Goal: Task Accomplishment & Management: Complete application form

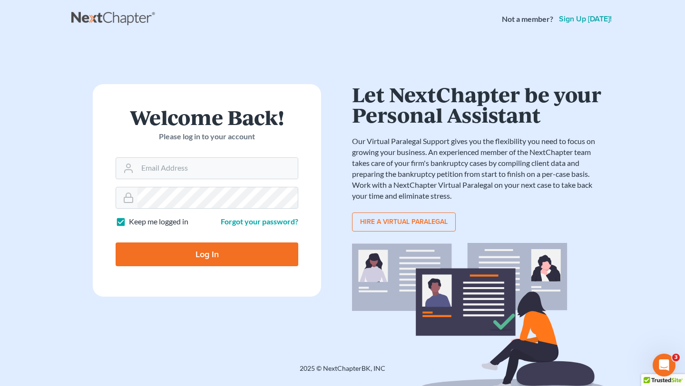
click at [424, 35] on nav "Not a member? Sign up [DATE]!" at bounding box center [342, 19] width 685 height 38
click at [187, 161] on input "Email Address" at bounding box center [218, 168] width 160 height 21
type input "[EMAIL_ADDRESS][DOMAIN_NAME]"
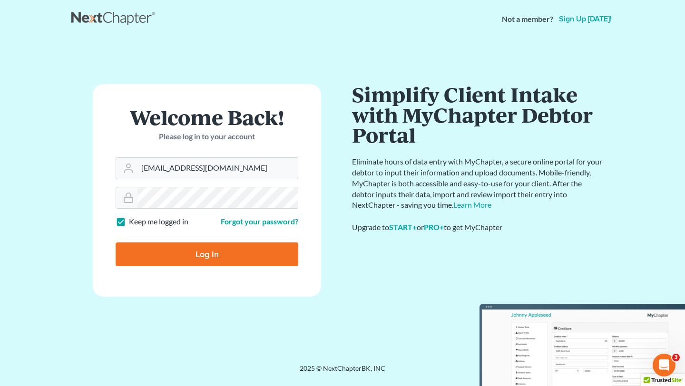
click at [166, 252] on input "Log In" at bounding box center [207, 255] width 183 height 24
type input "Thinking..."
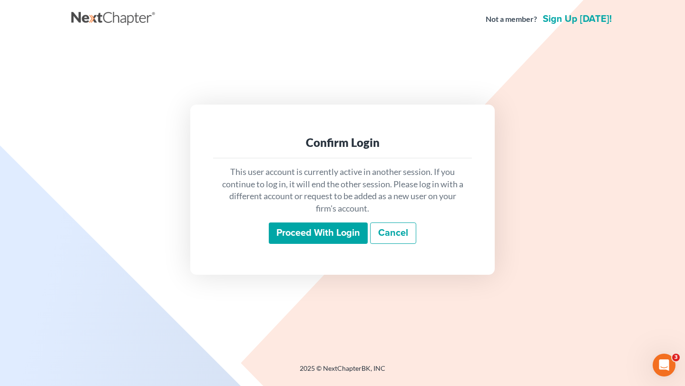
click at [322, 234] on input "Proceed with login" at bounding box center [318, 234] width 99 height 22
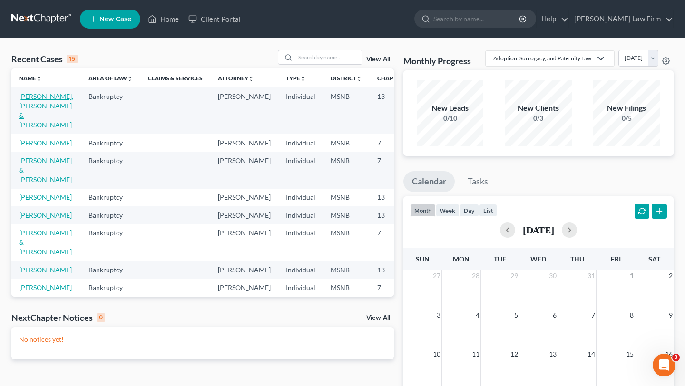
click at [33, 104] on link "Herman, Jairrick & Anglee" at bounding box center [46, 110] width 54 height 37
select select "10"
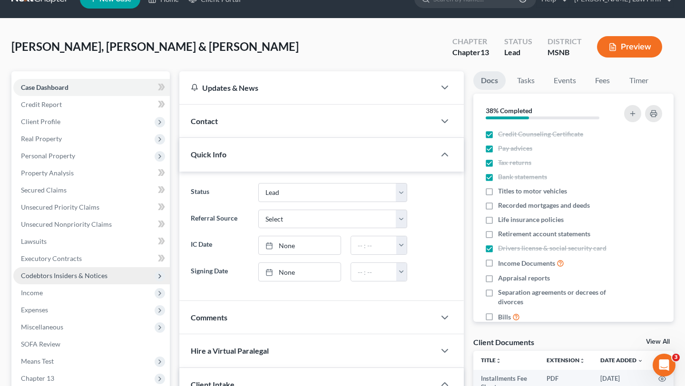
scroll to position [20, 0]
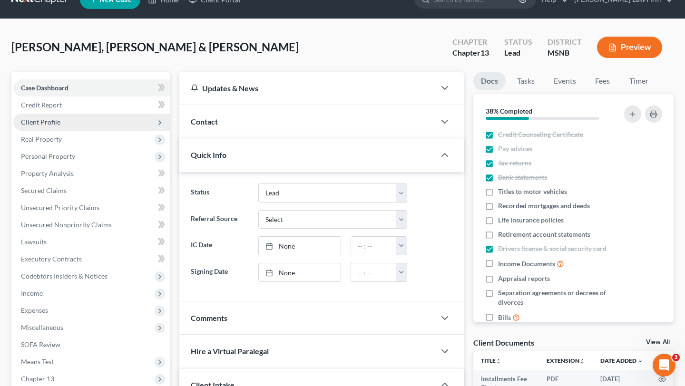
click at [57, 125] on span "Client Profile" at bounding box center [40, 122] width 39 height 8
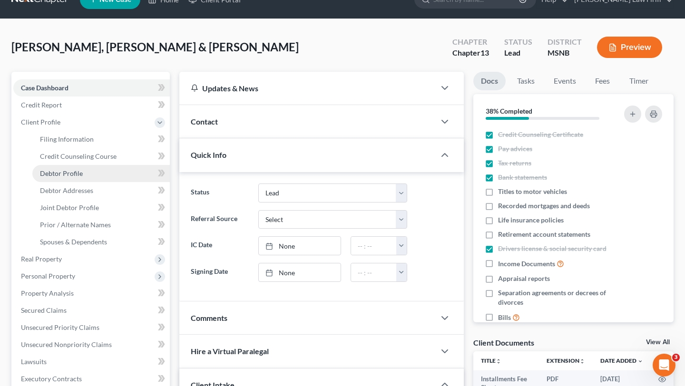
click at [63, 174] on span "Debtor Profile" at bounding box center [61, 173] width 43 height 8
select select "1"
select select "4"
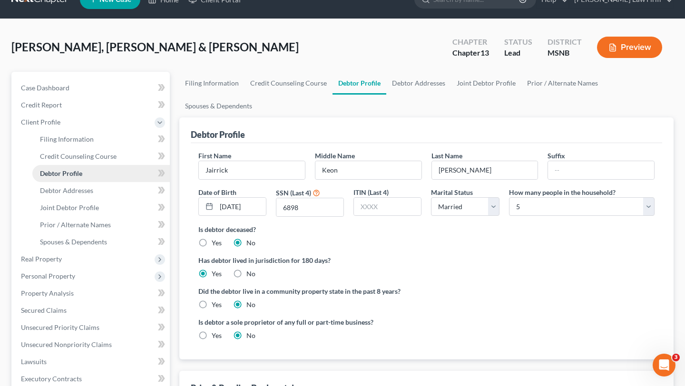
scroll to position [19, 0]
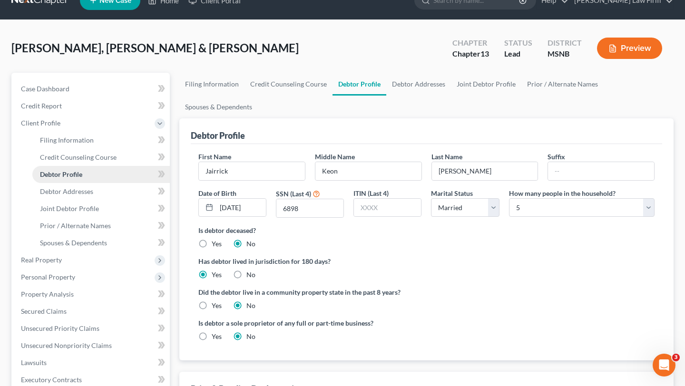
radio input "true"
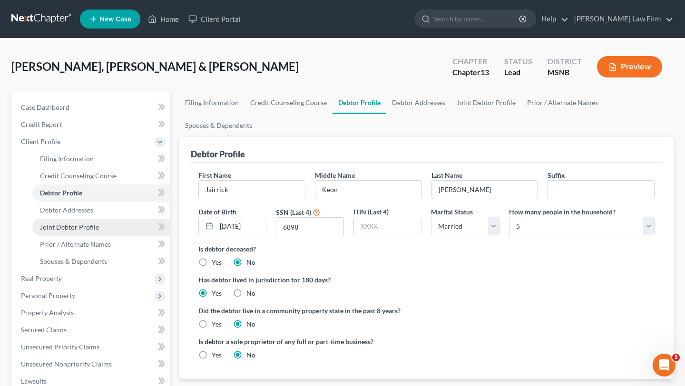
click at [96, 226] on span "Joint Debtor Profile" at bounding box center [69, 227] width 59 height 8
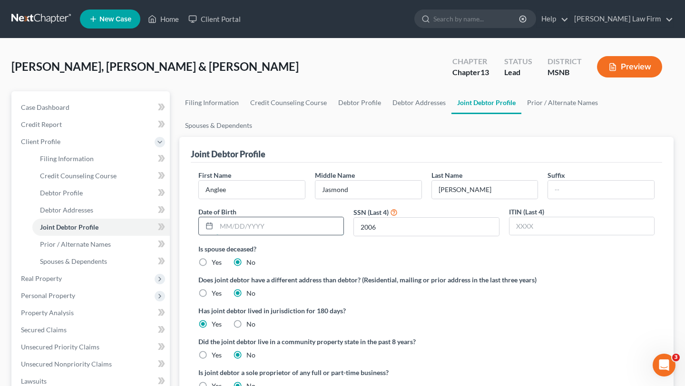
click at [233, 231] on input "text" at bounding box center [280, 226] width 127 height 18
type input "8"
type input "-"
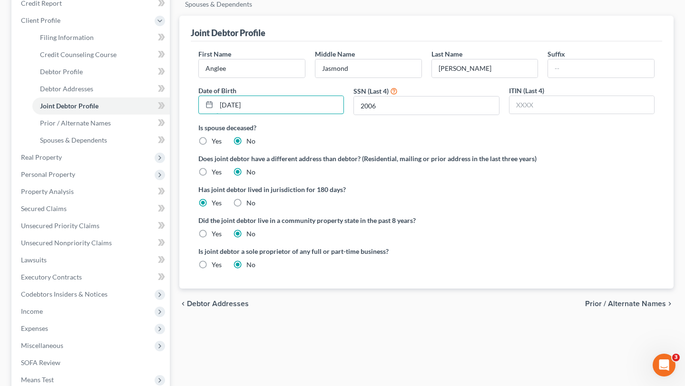
scroll to position [129, 0]
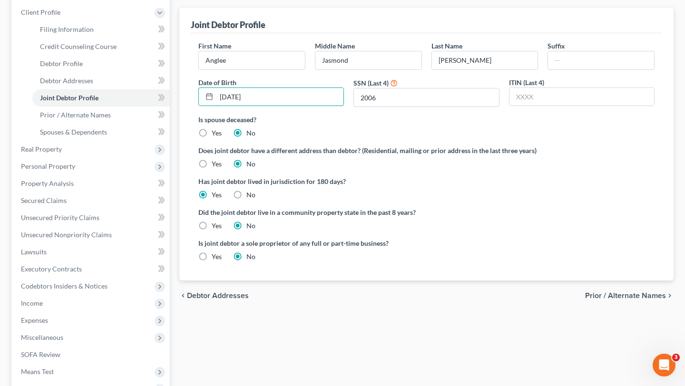
type input "08/02/1992"
click at [602, 296] on span "Prior / Alternate Names" at bounding box center [625, 296] width 81 height 8
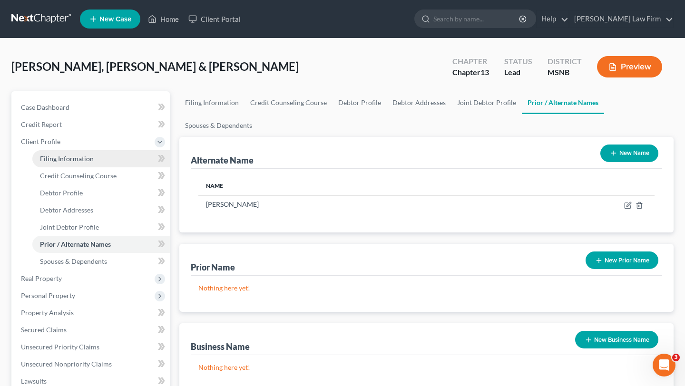
click at [65, 162] on span "Filing Information" at bounding box center [67, 159] width 54 height 8
select select "1"
select select "3"
select select "25"
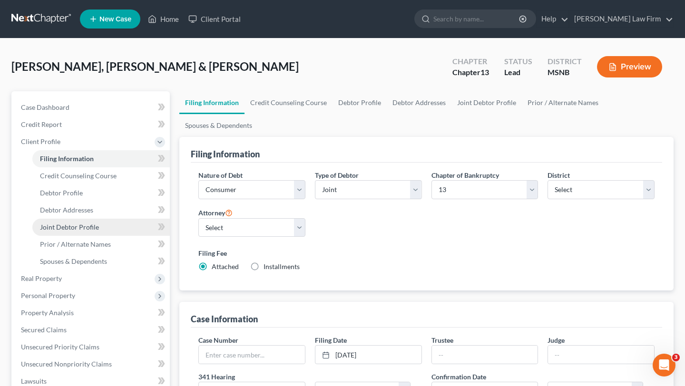
click at [59, 229] on span "Joint Debtor Profile" at bounding box center [69, 227] width 59 height 8
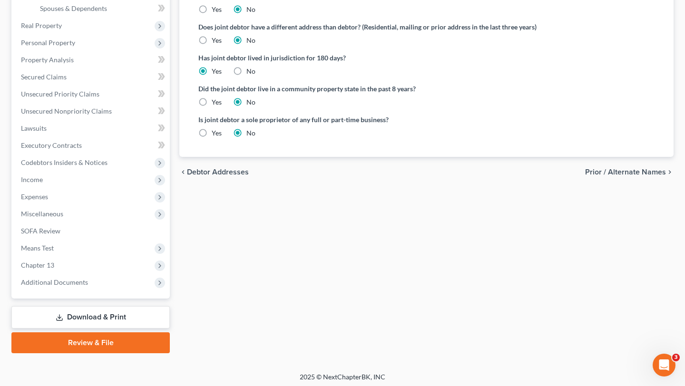
scroll to position [257, 0]
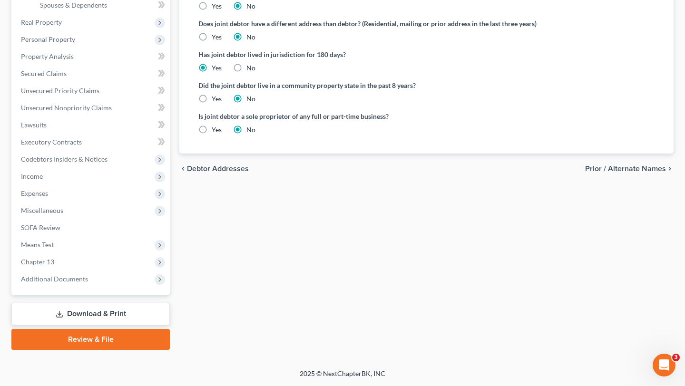
click at [79, 343] on link "Review & File" at bounding box center [90, 339] width 158 height 21
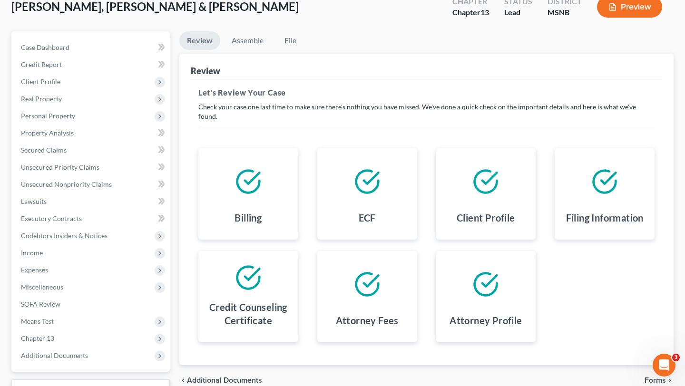
scroll to position [70, 0]
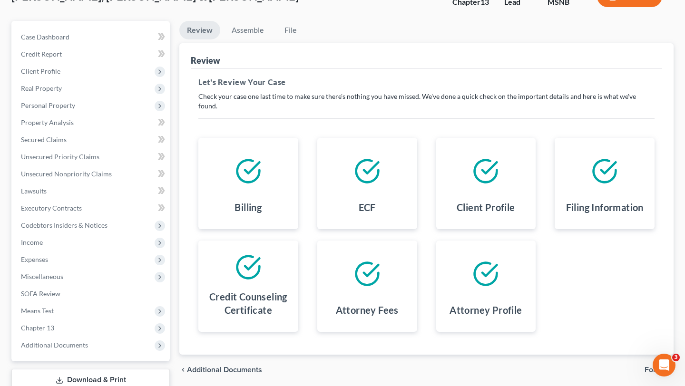
click at [372, 266] on icon at bounding box center [367, 274] width 27 height 27
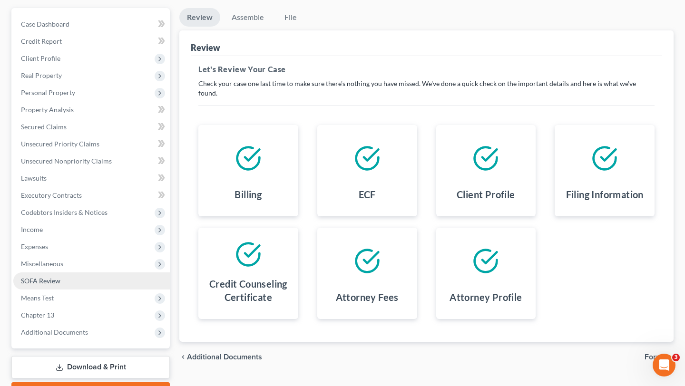
scroll to position [87, 0]
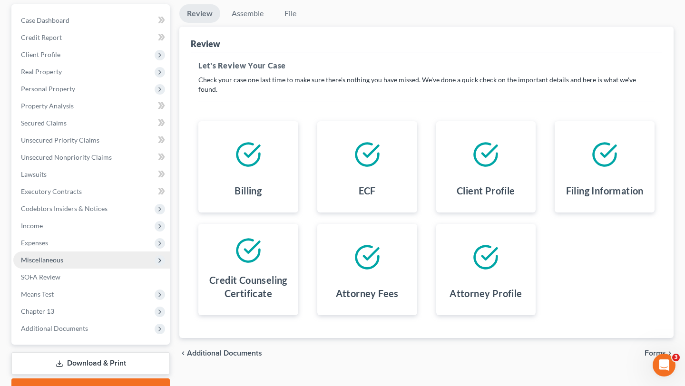
click at [46, 261] on span "Miscellaneous" at bounding box center [42, 260] width 42 height 8
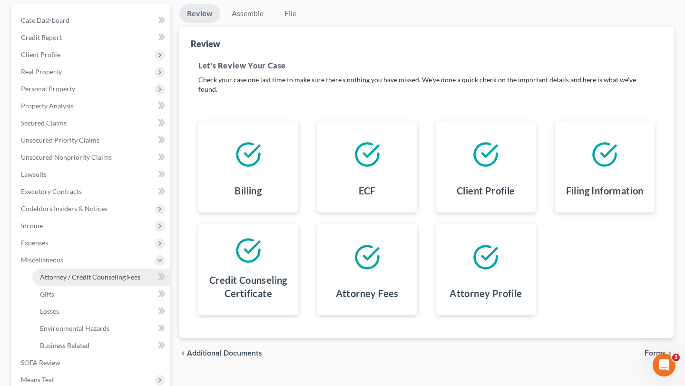
click at [54, 277] on span "Attorney / Credit Counseling Fees" at bounding box center [90, 277] width 100 height 8
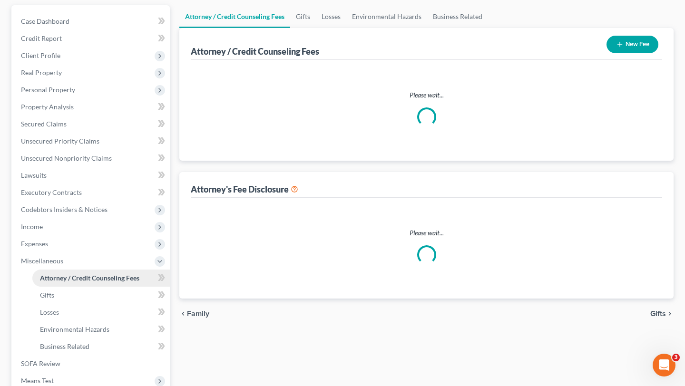
select select "0"
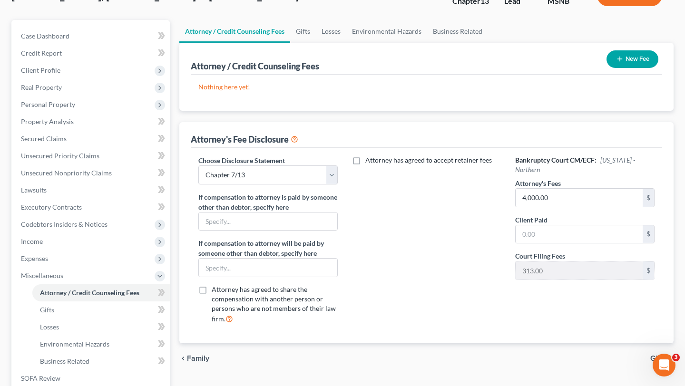
scroll to position [74, 0]
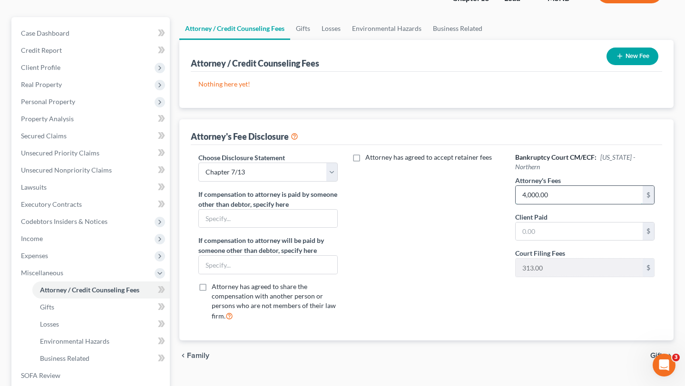
click at [553, 198] on input "4,000.00" at bounding box center [579, 195] width 127 height 18
type input "4,313"
type input "3"
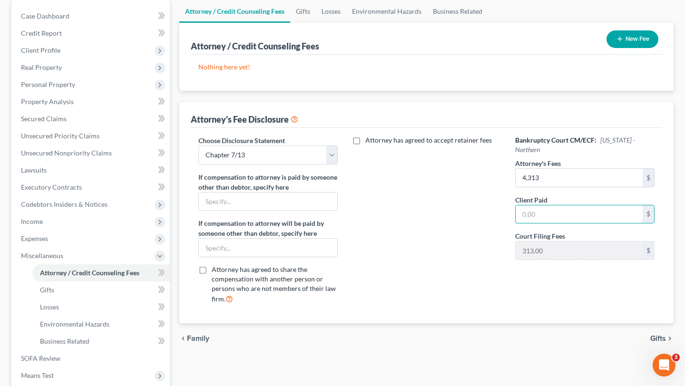
scroll to position [96, 0]
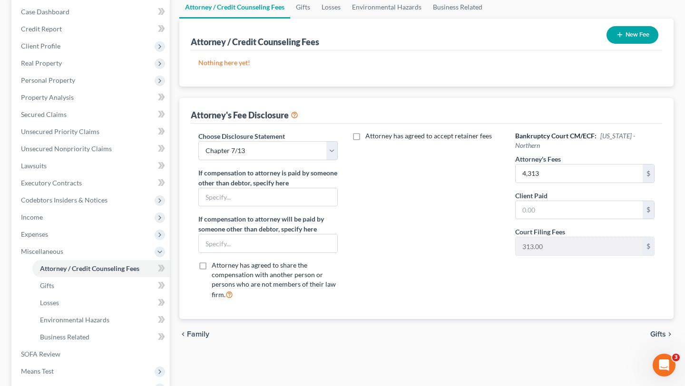
click at [658, 334] on span "Gifts" at bounding box center [659, 335] width 16 height 8
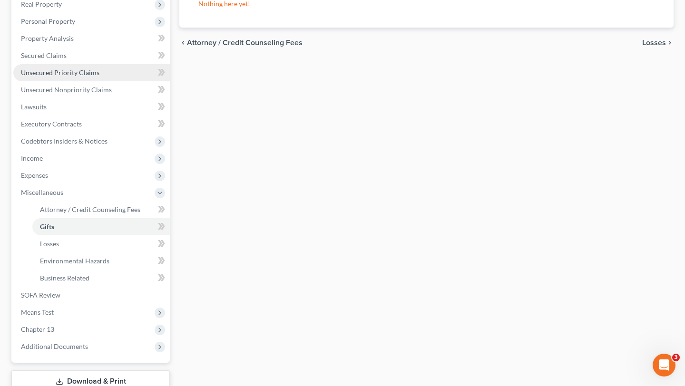
scroll to position [222, 0]
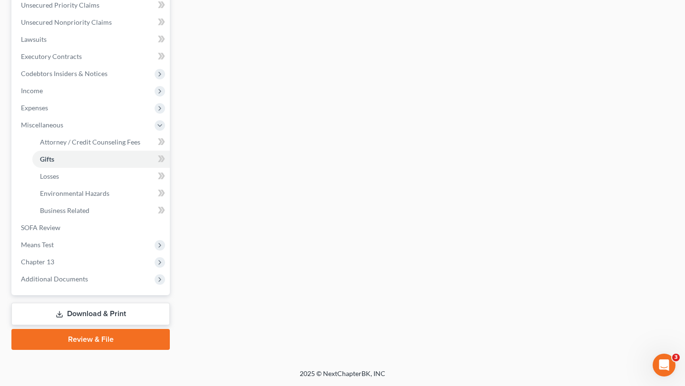
click at [91, 341] on link "Review & File" at bounding box center [90, 339] width 158 height 21
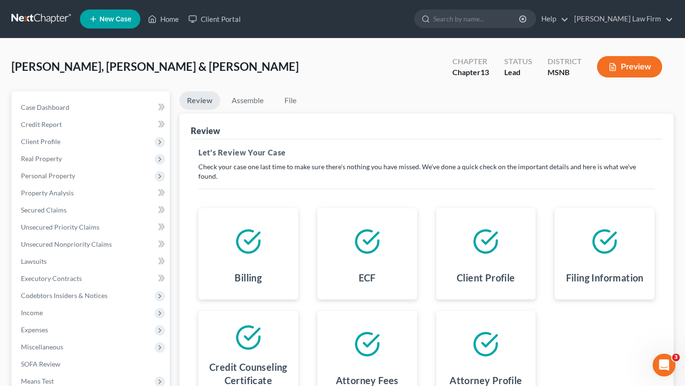
scroll to position [137, 0]
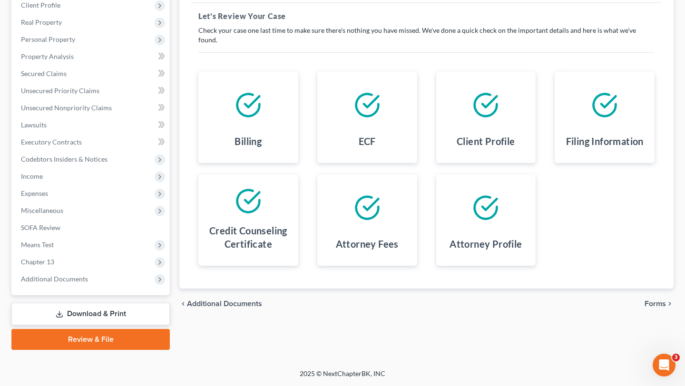
click at [69, 312] on link "Download & Print" at bounding box center [90, 314] width 158 height 22
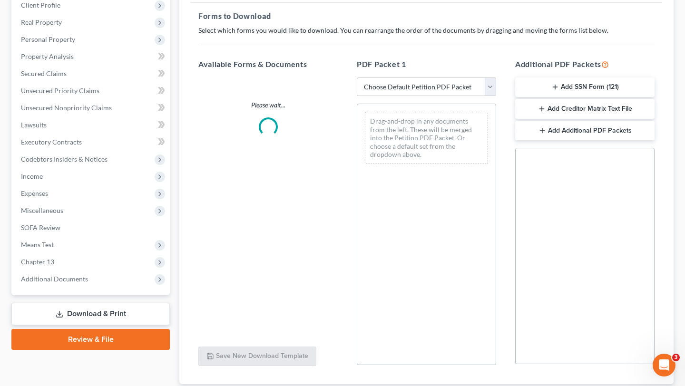
scroll to position [34, 0]
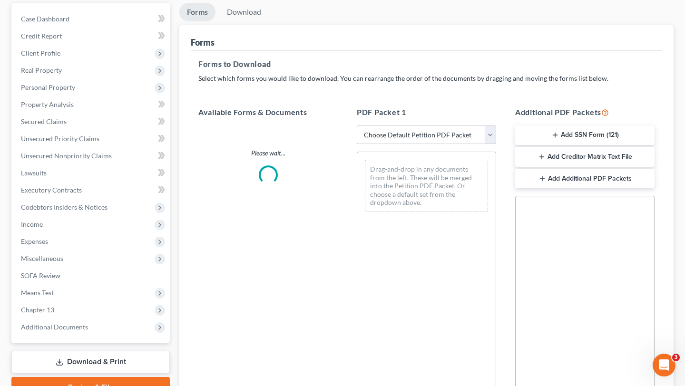
click at [69, 302] on span "Means Test" at bounding box center [91, 293] width 157 height 17
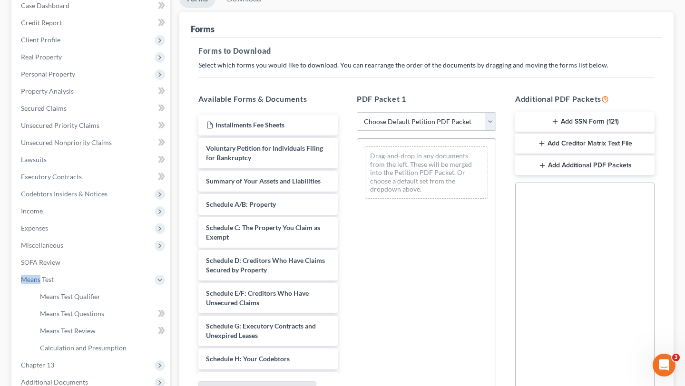
scroll to position [0, 0]
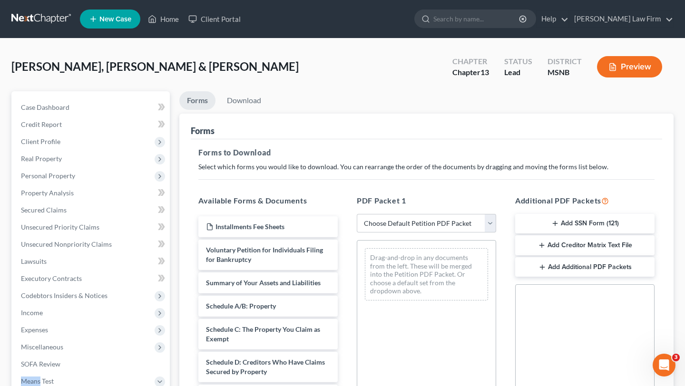
click at [646, 67] on button "Preview" at bounding box center [629, 66] width 65 height 21
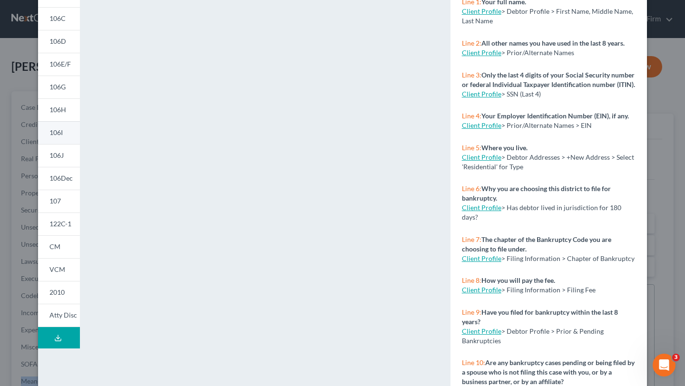
scroll to position [150, 0]
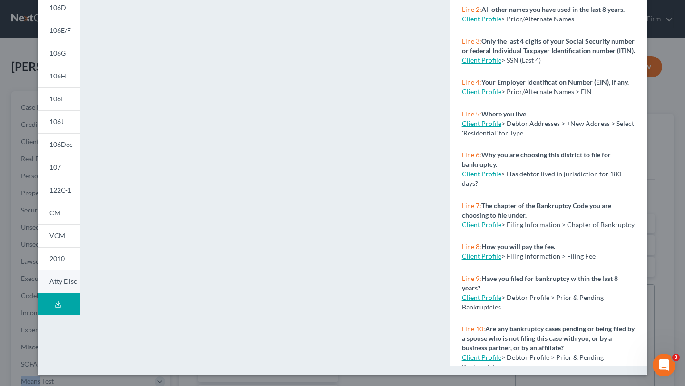
click at [60, 280] on span "Atty Disc" at bounding box center [63, 281] width 28 height 8
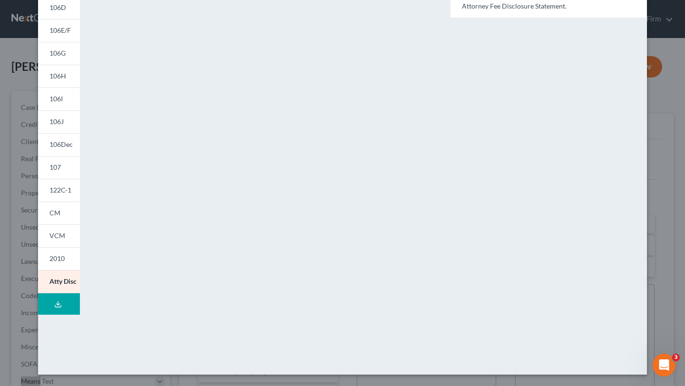
scroll to position [0, 0]
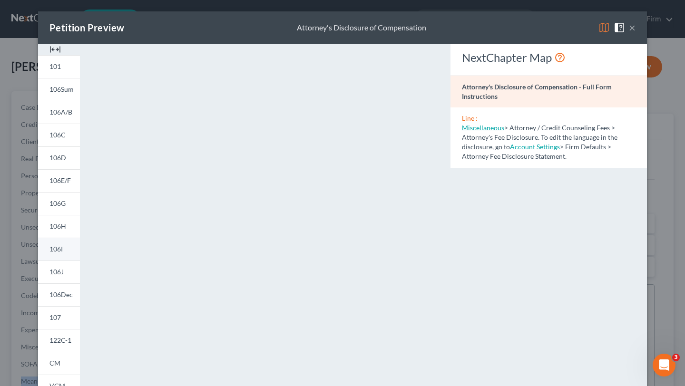
click at [75, 259] on link "106I" at bounding box center [59, 249] width 42 height 23
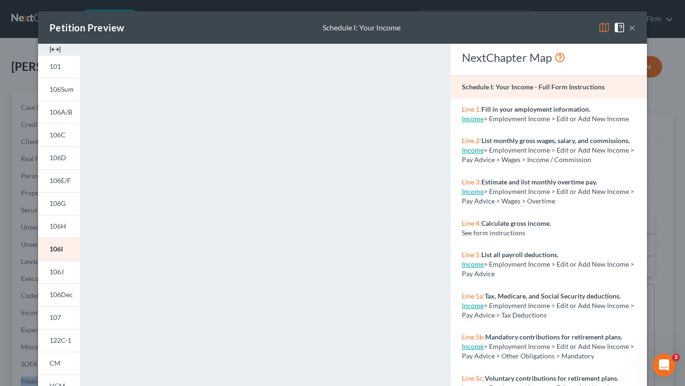
click at [632, 30] on button "×" at bounding box center [632, 27] width 7 height 11
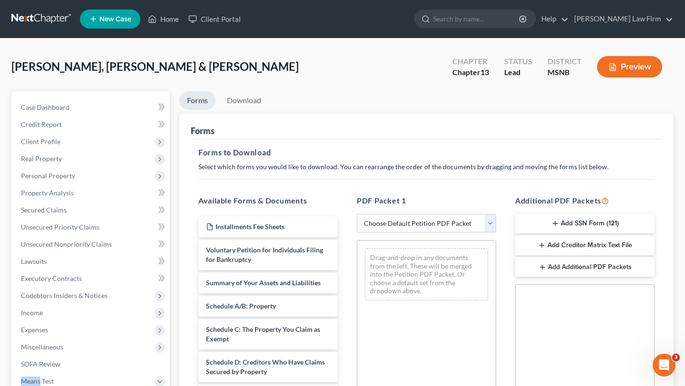
click at [632, 30] on div at bounding box center [342, 193] width 685 height 386
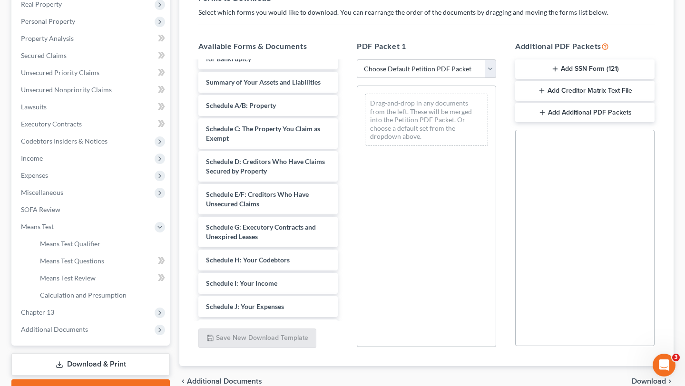
scroll to position [52, 0]
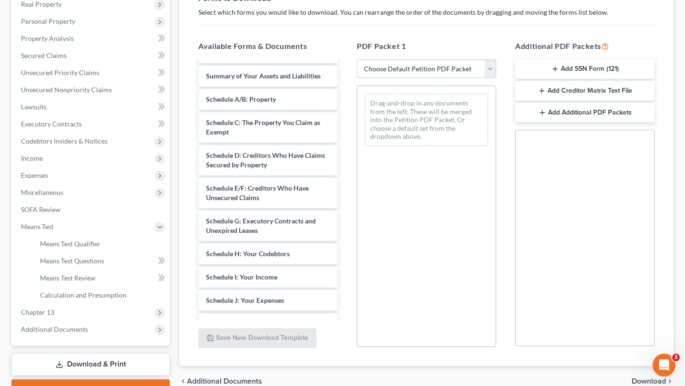
click at [584, 69] on button "Add SSN Form (121)" at bounding box center [584, 69] width 139 height 20
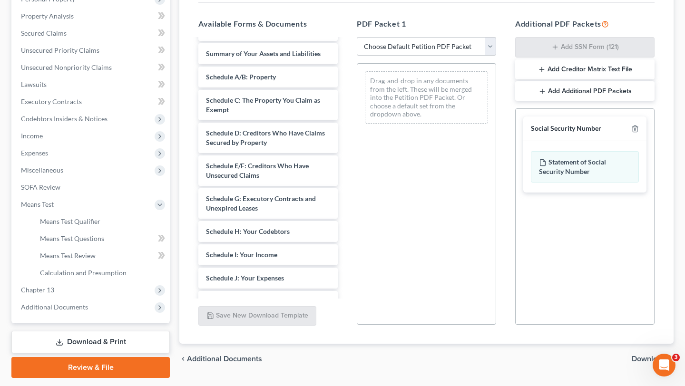
scroll to position [184, 0]
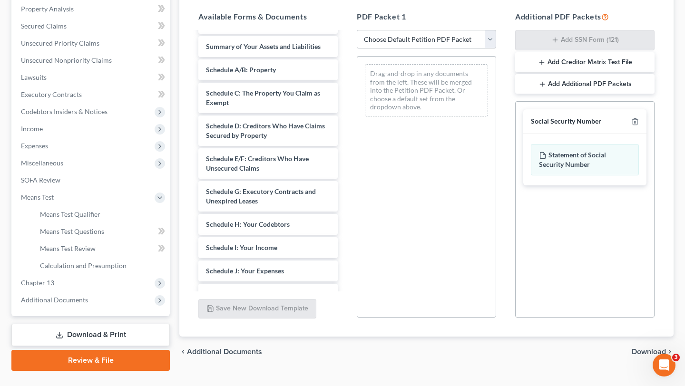
click at [638, 353] on span "Download" at bounding box center [649, 352] width 34 height 8
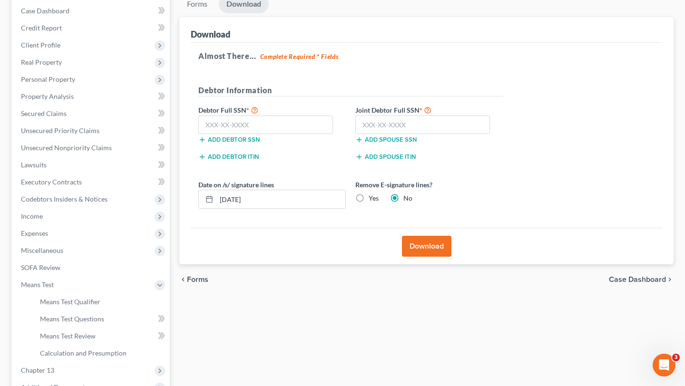
scroll to position [85, 0]
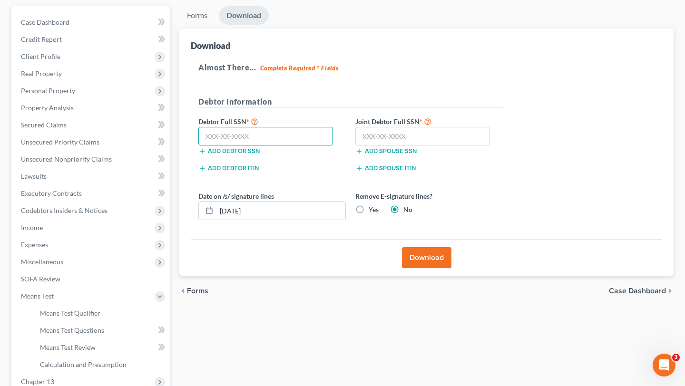
click at [271, 134] on input "text" at bounding box center [265, 136] width 135 height 19
type input "428-75-6898"
click at [379, 140] on input "text" at bounding box center [422, 136] width 135 height 19
type input "587-73-2006"
drag, startPoint x: 237, startPoint y: 211, endPoint x: 242, endPoint y: 207, distance: 7.4
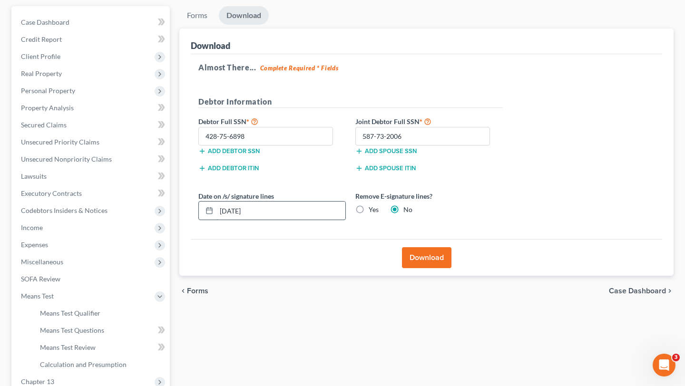
click at [237, 211] on input "08/20/2025" at bounding box center [281, 211] width 129 height 18
click at [417, 260] on button "Download" at bounding box center [426, 257] width 49 height 21
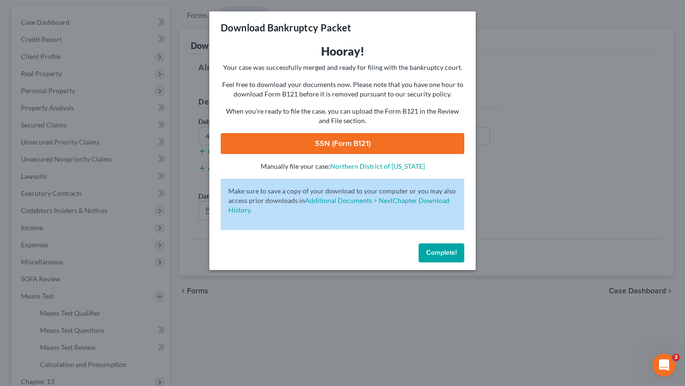
click at [351, 141] on link "SSN (Form B121)" at bounding box center [343, 143] width 244 height 21
click at [435, 251] on span "Complete!" at bounding box center [441, 253] width 30 height 8
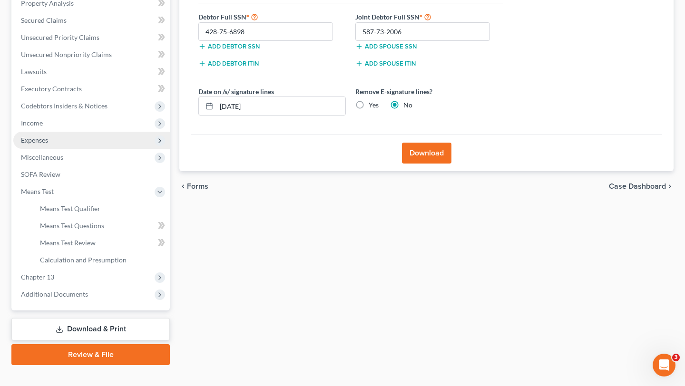
scroll to position [205, 0]
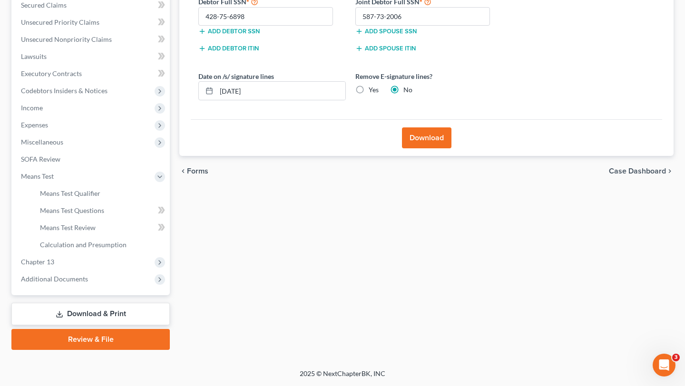
click at [79, 314] on link "Download & Print" at bounding box center [90, 314] width 158 height 22
click at [197, 174] on span "Forms" at bounding box center [197, 172] width 21 height 8
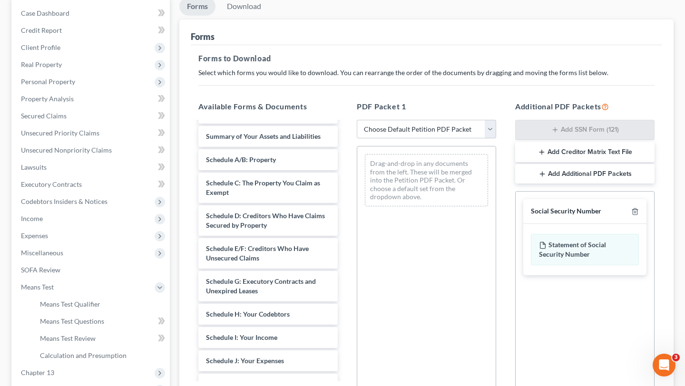
scroll to position [94, 0]
click at [565, 152] on button "Add Creditor Matrix Text File" at bounding box center [584, 153] width 139 height 20
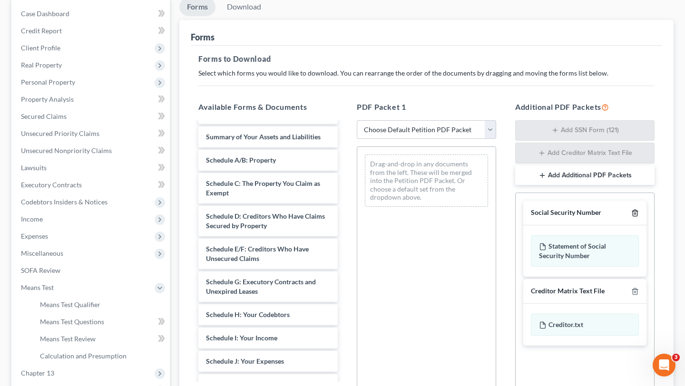
click at [634, 212] on icon "button" at bounding box center [636, 213] width 8 height 8
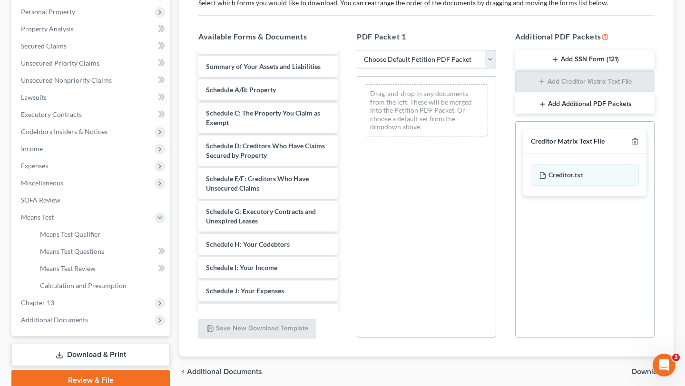
scroll to position [173, 0]
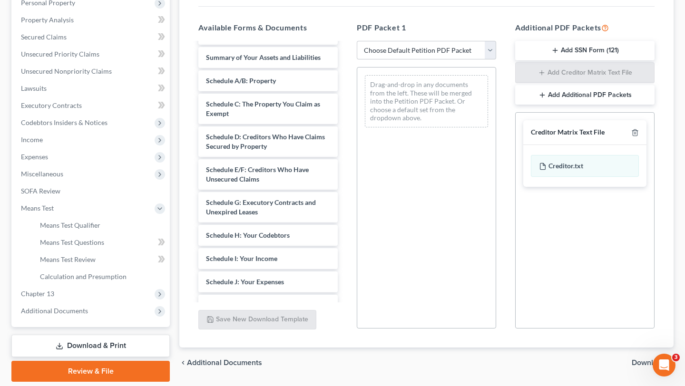
click at [637, 362] on span "Download" at bounding box center [649, 363] width 34 height 8
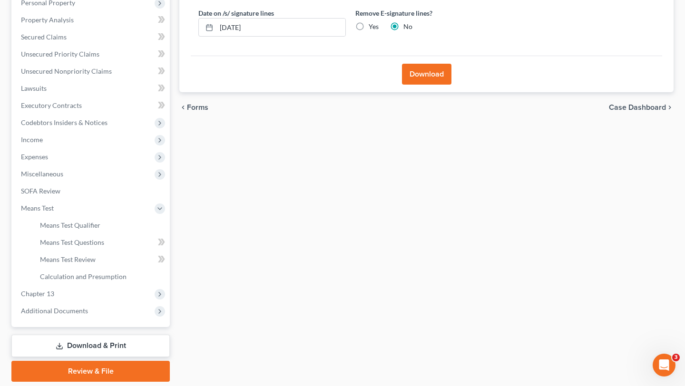
click at [423, 74] on button "Download" at bounding box center [426, 74] width 49 height 21
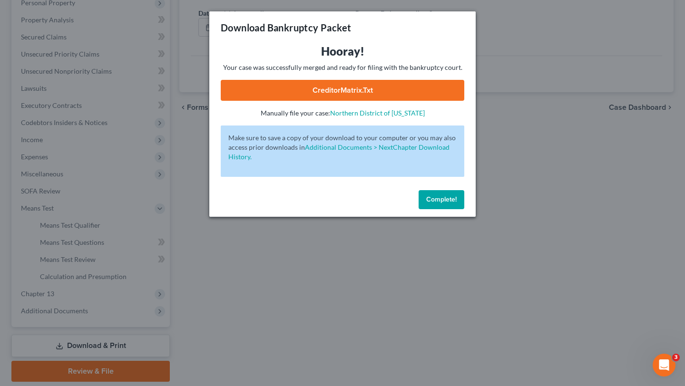
click at [377, 85] on link "CreditorMatrix.txt" at bounding box center [343, 90] width 244 height 21
click at [421, 13] on div "Download Bankruptcy Packet" at bounding box center [342, 27] width 267 height 32
click at [433, 202] on span "Complete!" at bounding box center [441, 200] width 30 height 8
click at [76, 350] on div "Download Bankruptcy Packet Hooray! Your case was successfully merged and ready …" at bounding box center [342, 193] width 685 height 386
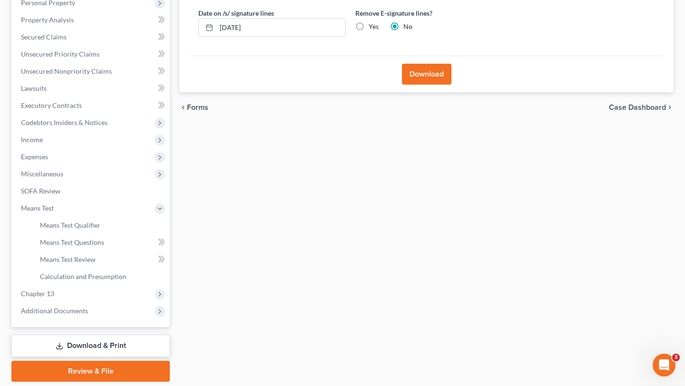
click at [197, 108] on span "Forms" at bounding box center [197, 108] width 21 height 8
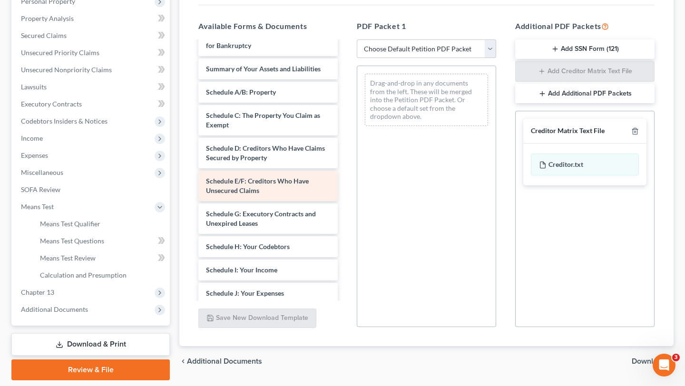
scroll to position [34, 0]
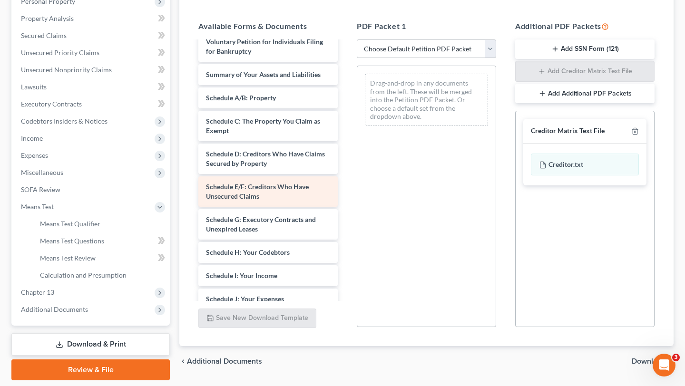
click at [241, 167] on span "Schedule D: Creditors Who Have Claims Secured by Property" at bounding box center [265, 159] width 119 height 18
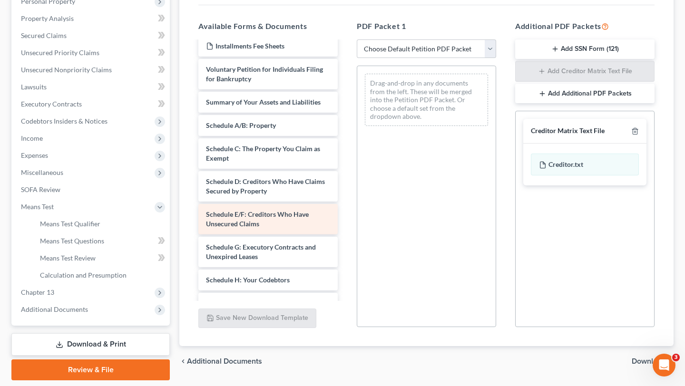
scroll to position [0, 0]
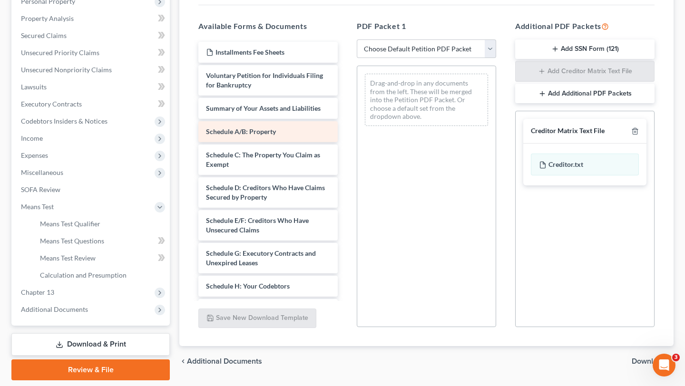
click at [241, 122] on div "Schedule A/B: Property" at bounding box center [267, 131] width 139 height 21
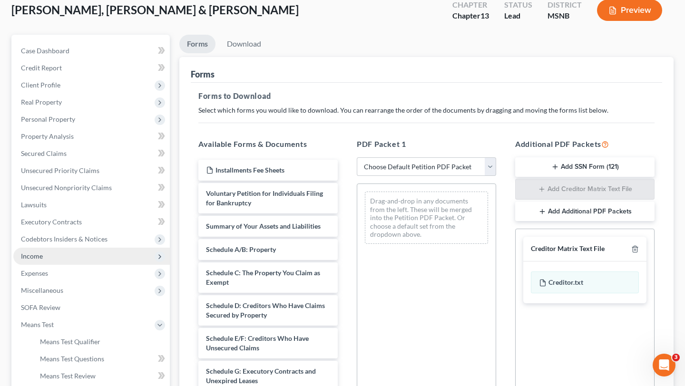
scroll to position [54, 0]
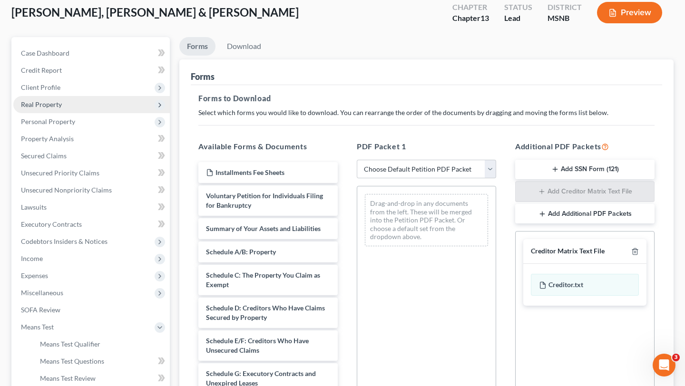
click at [74, 105] on span "Real Property" at bounding box center [91, 104] width 157 height 17
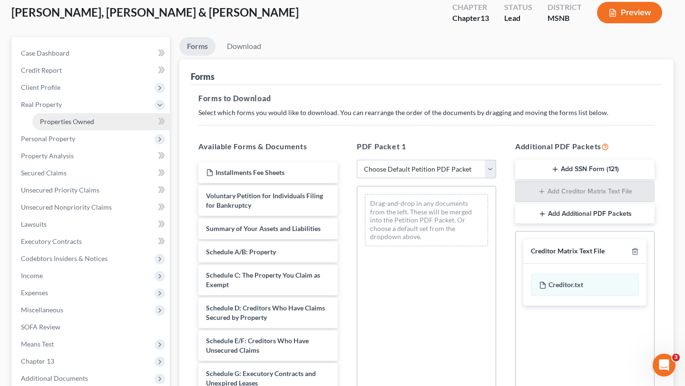
click at [70, 119] on span "Properties Owned" at bounding box center [67, 122] width 54 height 8
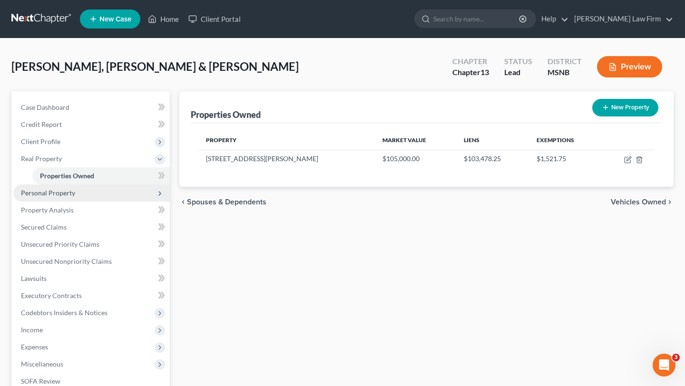
click at [40, 192] on span "Personal Property" at bounding box center [48, 193] width 54 height 8
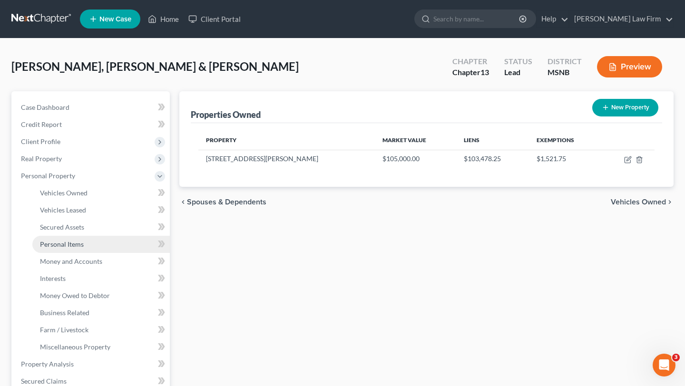
click at [57, 247] on span "Personal Items" at bounding box center [62, 244] width 44 height 8
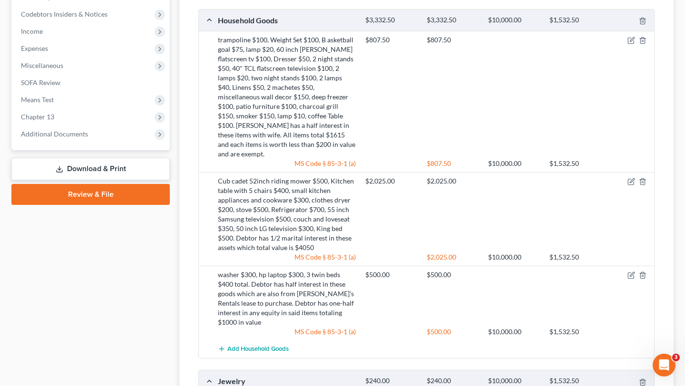
scroll to position [454, 0]
click at [631, 178] on icon "button" at bounding box center [632, 180] width 4 height 4
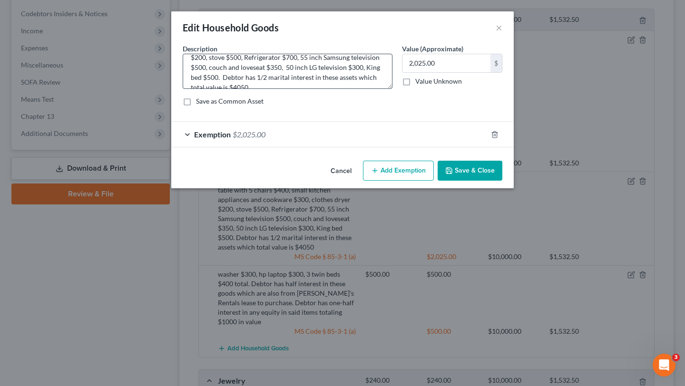
scroll to position [34, 0]
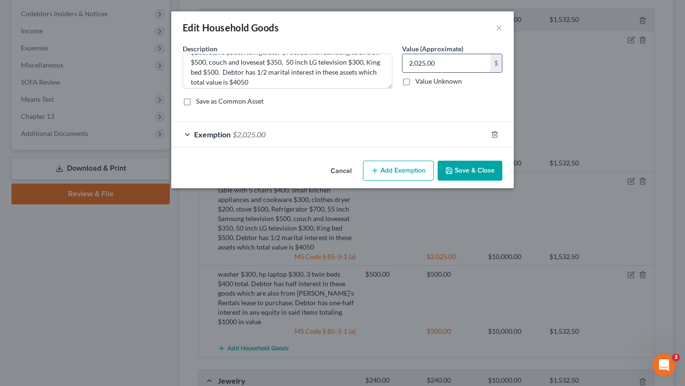
drag, startPoint x: 440, startPoint y: 65, endPoint x: 464, endPoint y: 62, distance: 24.4
click at [464, 62] on input "2,025.00" at bounding box center [447, 63] width 88 height 18
drag, startPoint x: 457, startPoint y: 62, endPoint x: 379, endPoint y: 52, distance: 78.7
click at [379, 53] on div "Description * Cub cadet 52inch riding mower $500, Kitchen table with 5 chairs $…" at bounding box center [342, 79] width 329 height 70
type input "4,050"
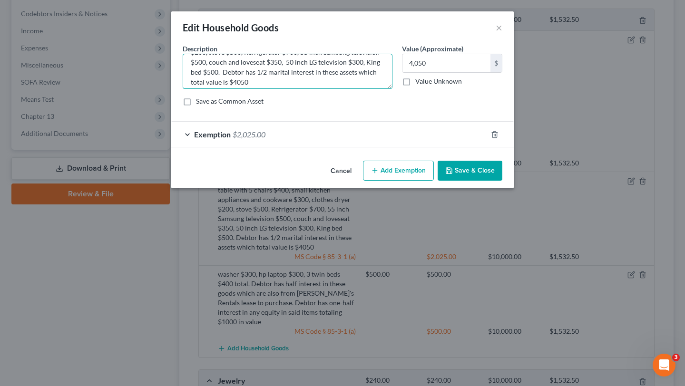
scroll to position [40, 0]
drag, startPoint x: 250, startPoint y: 85, endPoint x: 222, endPoint y: 68, distance: 33.1
click at [221, 68] on textarea "Cub cadet 52inch riding mower $500, Kitchen table with 5 chairs $400, small kit…" at bounding box center [288, 71] width 210 height 35
type textarea "Cub cadet 52inch riding mower $500, Kitchen table with 5 chairs $400, small kit…"
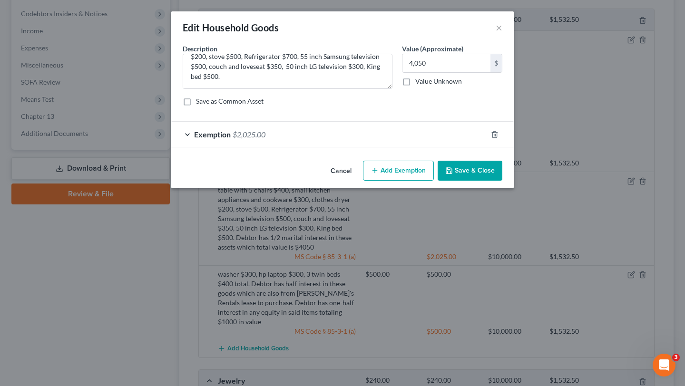
click at [213, 133] on span "Exemption" at bounding box center [212, 134] width 37 height 9
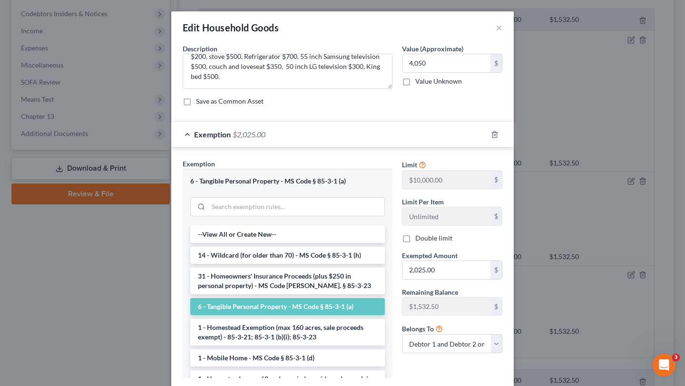
click at [415, 239] on label "Double limit" at bounding box center [433, 239] width 37 height 10
click at [419, 239] on input "Double limit" at bounding box center [422, 237] width 6 height 6
checkbox input "true"
drag, startPoint x: 453, startPoint y: 269, endPoint x: 376, endPoint y: 269, distance: 76.6
click at [376, 269] on div "Exemption Set must be selected for CA. Exemption * 6 - Tangible Personal Proper…" at bounding box center [342, 272] width 329 height 227
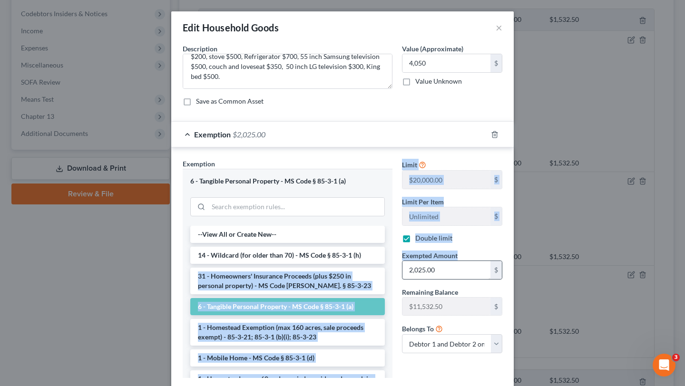
drag, startPoint x: 376, startPoint y: 269, endPoint x: 463, endPoint y: 278, distance: 87.6
click at [463, 278] on div "Exemption Set must be selected for CA. Exemption * 6 - Tangible Personal Proper…" at bounding box center [342, 272] width 329 height 227
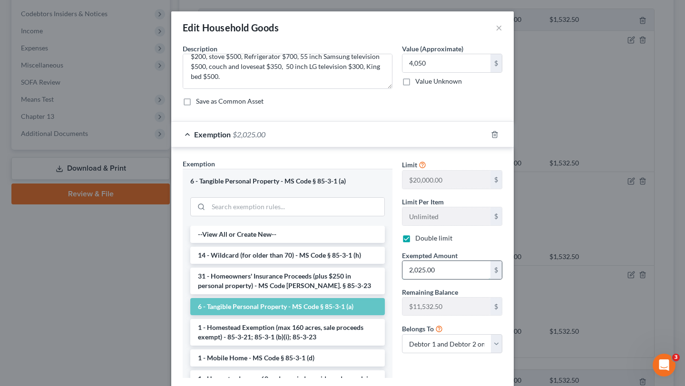
click at [464, 278] on input "2,025.00" at bounding box center [447, 270] width 88 height 18
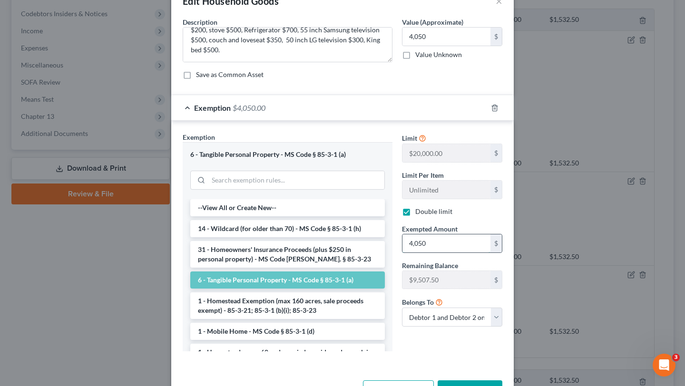
scroll to position [59, 0]
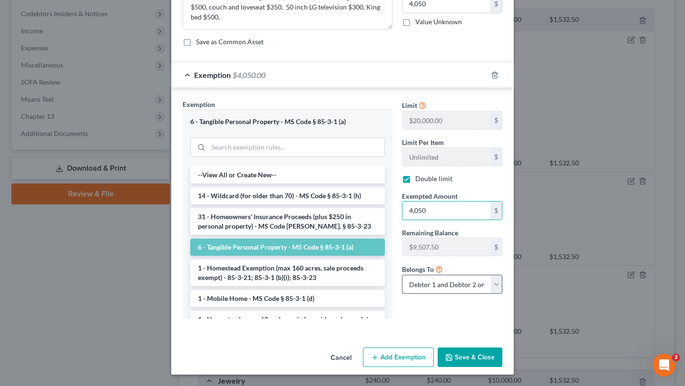
type input "4,050"
click at [496, 285] on select "Debtor 1 only Debtor 2 only Debtor 1 and Debtor 2 only" at bounding box center [452, 284] width 100 height 19
click at [462, 358] on button "Save & Close" at bounding box center [470, 358] width 65 height 20
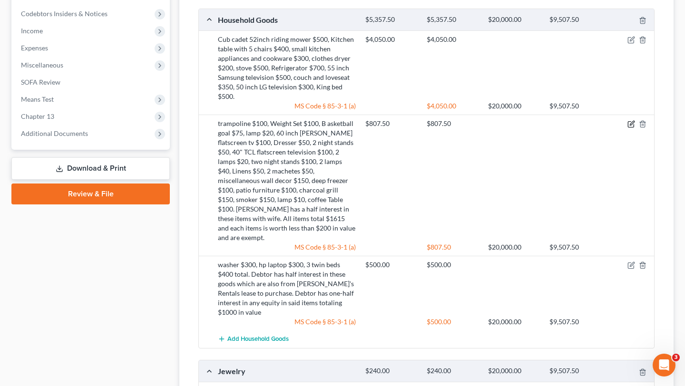
click at [632, 125] on icon "button" at bounding box center [632, 123] width 4 height 4
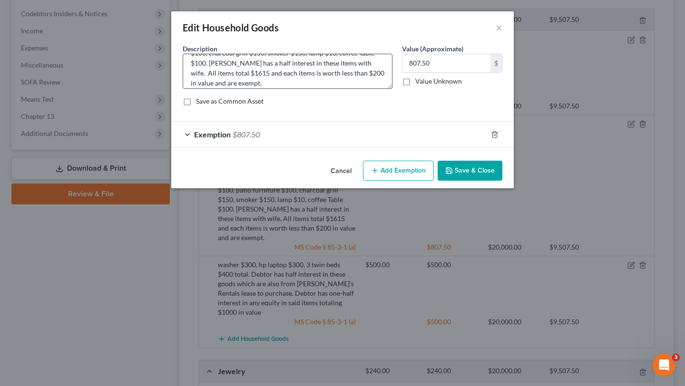
scroll to position [70, 0]
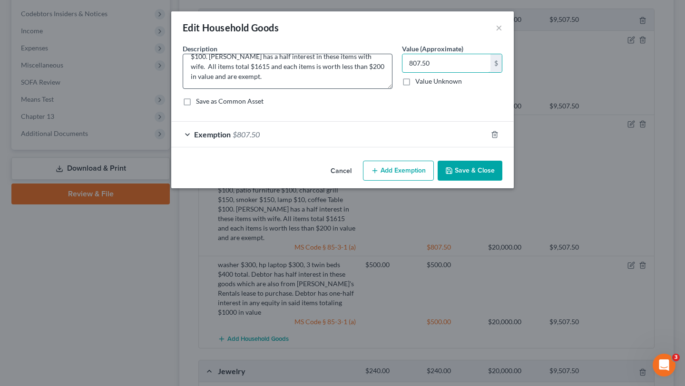
drag, startPoint x: 438, startPoint y: 61, endPoint x: 390, endPoint y: 57, distance: 48.3
click at [390, 57] on div "Description * trampoline $100, Weight Set $100, B asketball goal $75, lamp $20,…" at bounding box center [342, 79] width 329 height 70
drag, startPoint x: 439, startPoint y: 65, endPoint x: 392, endPoint y: 60, distance: 46.8
click at [392, 60] on div "Description * trampoline $100, Weight Set $100, B asketball goal $75, lamp $20,…" at bounding box center [342, 79] width 329 height 70
type input "1,615"
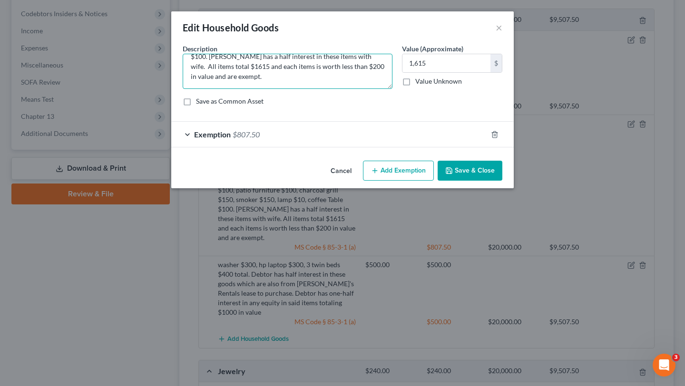
drag, startPoint x: 273, startPoint y: 79, endPoint x: 228, endPoint y: 68, distance: 45.7
click at [228, 68] on textarea "trampoline $100, Weight Set $100, B asketball goal $75, lamp $20, 60 inch Phill…" at bounding box center [288, 71] width 210 height 35
type textarea "trampoline $100, Weight Set $100, B asketball goal $75, lamp $20, 60 inch Phill…"
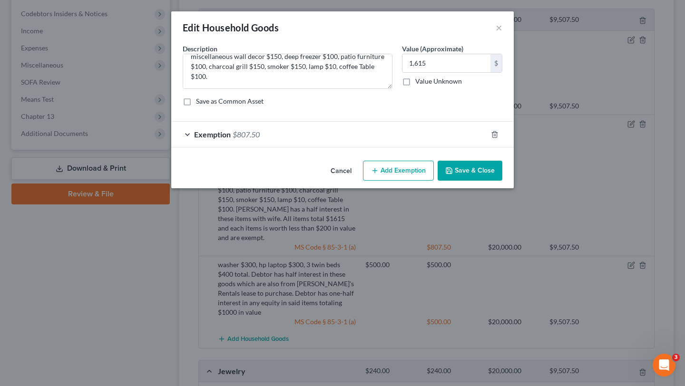
click at [205, 135] on span "Exemption" at bounding box center [212, 134] width 37 height 9
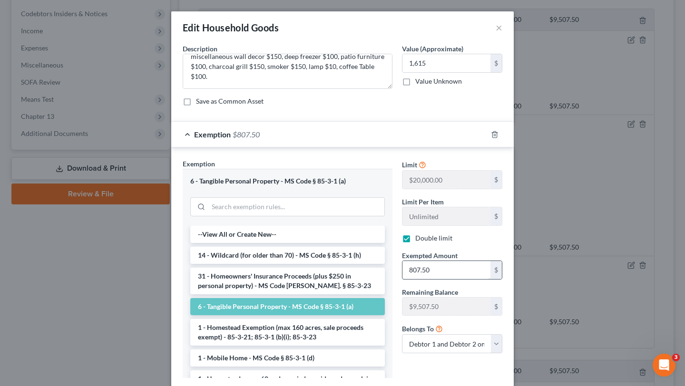
click at [444, 270] on input "807.50" at bounding box center [447, 270] width 88 height 18
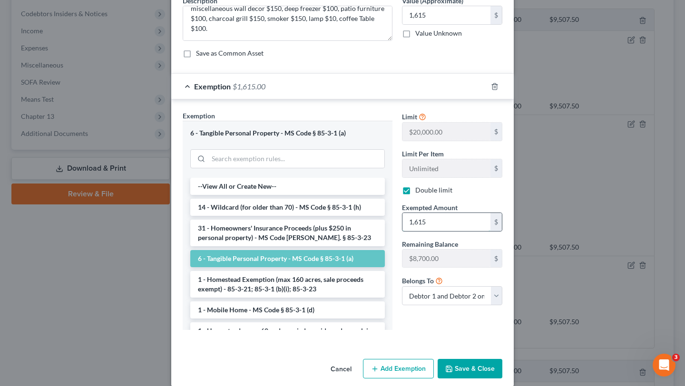
scroll to position [59, 0]
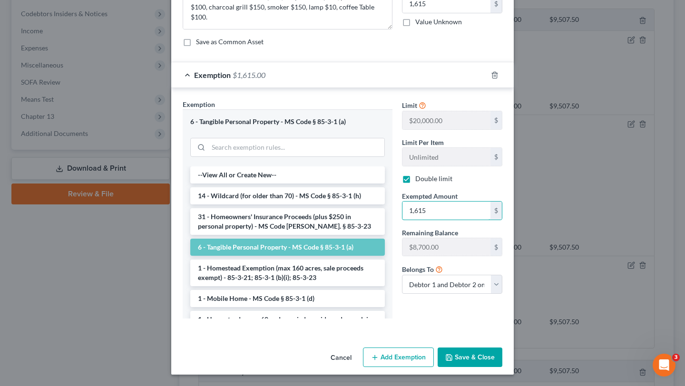
type input "1,615"
click at [472, 357] on button "Save & Close" at bounding box center [470, 358] width 65 height 20
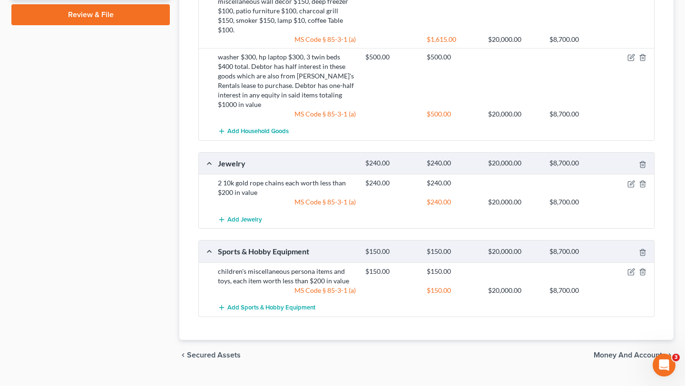
scroll to position [633, 0]
click at [631, 268] on icon "button" at bounding box center [632, 272] width 8 height 8
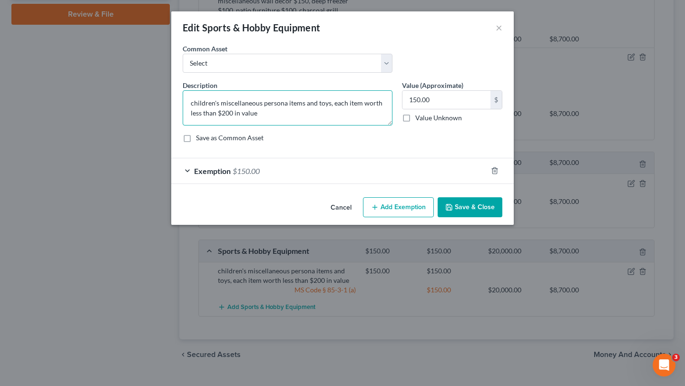
click at [286, 105] on textarea "children's miscellaneous persona items and toys, each item worth less than $200…" at bounding box center [288, 107] width 210 height 35
type textarea "children's miscellaneous personal items and toys, each item worth less than $20…"
click at [470, 209] on button "Save & Close" at bounding box center [470, 207] width 65 height 20
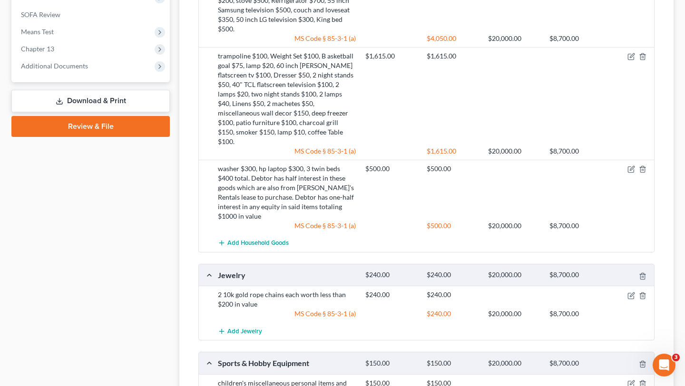
scroll to position [514, 0]
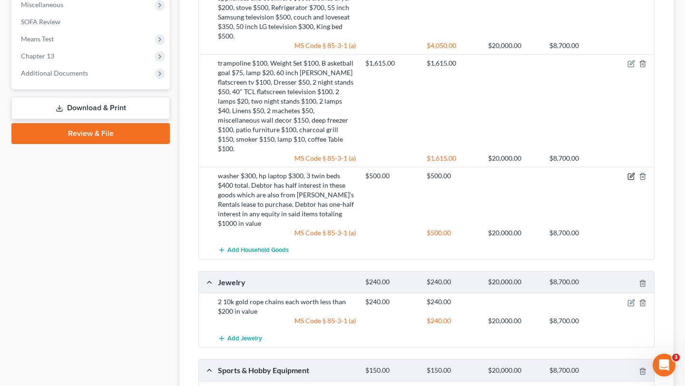
click at [631, 173] on icon "button" at bounding box center [632, 177] width 8 height 8
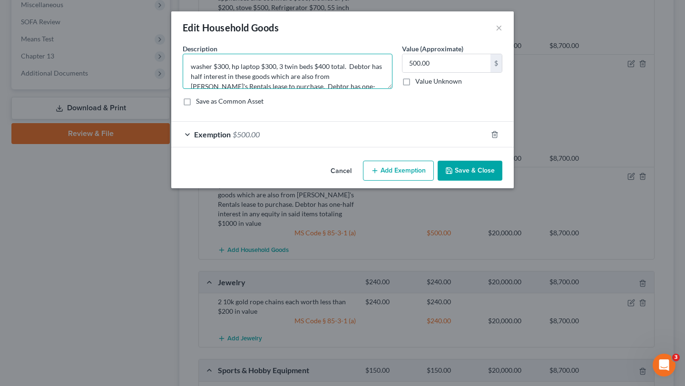
click at [290, 87] on textarea "washer $300, hp laptop $300, 3 twin beds $400 total. Debtor has half interest i…" at bounding box center [288, 71] width 210 height 35
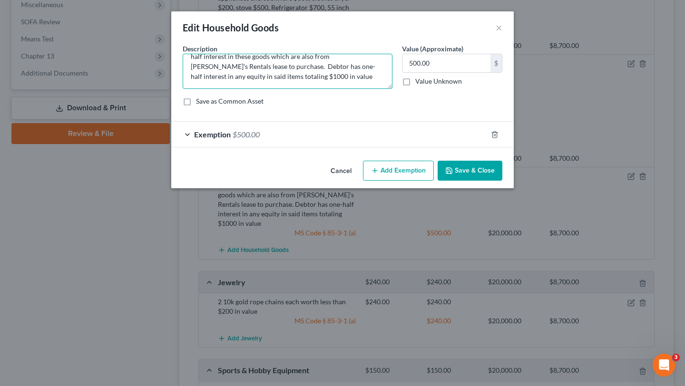
drag, startPoint x: 247, startPoint y: 85, endPoint x: 307, endPoint y: 92, distance: 60.3
click at [307, 92] on div "Description * washer $300, hp laptop $300, 3 twin beds $400 total. Debtor has h…" at bounding box center [342, 79] width 329 height 70
drag, startPoint x: 288, startPoint y: 80, endPoint x: 255, endPoint y: 68, distance: 35.7
click at [255, 68] on textarea "washer $300, hp laptop $300, 3 twin beds $400 total. Debtor has half interest i…" at bounding box center [288, 71] width 210 height 35
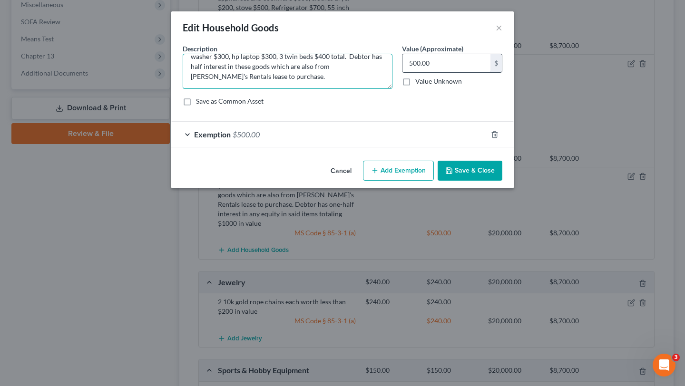
type textarea "washer $300, hp laptop $300, 3 twin beds $400 total. Debtor has half interest i…"
drag, startPoint x: 442, startPoint y: 65, endPoint x: 390, endPoint y: 59, distance: 52.2
click at [390, 59] on div "Description * washer $300, hp laptop $300, 3 twin beds $400 total. Debtor has h…" at bounding box center [342, 79] width 329 height 70
type input "1,000"
click at [212, 135] on span "Exemption" at bounding box center [212, 134] width 37 height 9
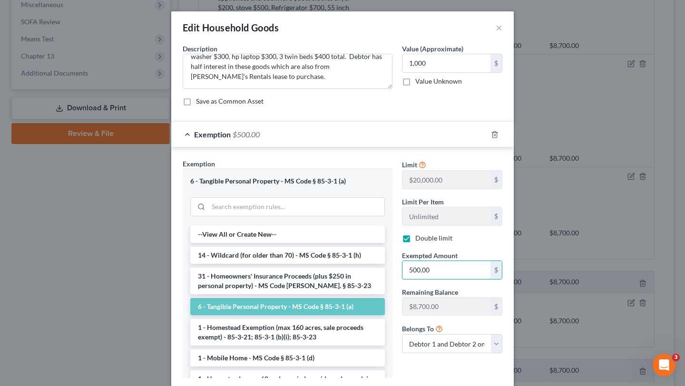
drag, startPoint x: 440, startPoint y: 270, endPoint x: 388, endPoint y: 253, distance: 54.5
click at [388, 254] on div "Exemption Set must be selected for CA. Exemption * 6 - Tangible Personal Proper…" at bounding box center [342, 272] width 329 height 227
drag, startPoint x: 433, startPoint y: 270, endPoint x: 399, endPoint y: 265, distance: 33.7
click at [399, 267] on div "Exempted Amount * 500.00 $" at bounding box center [452, 265] width 110 height 29
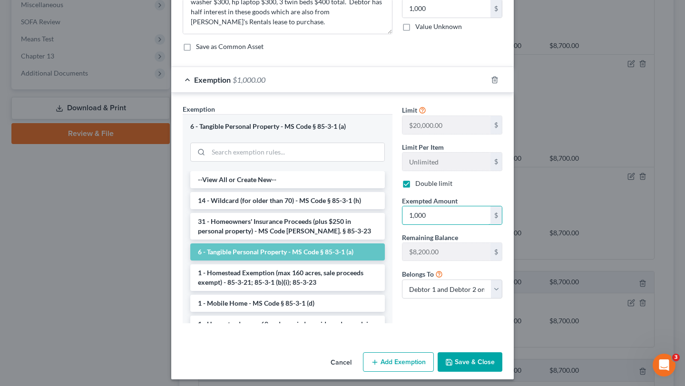
scroll to position [59, 0]
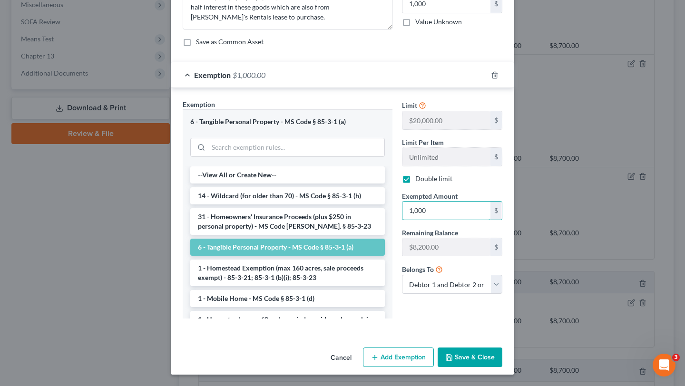
type input "1,000"
click at [478, 356] on button "Save & Close" at bounding box center [470, 358] width 65 height 20
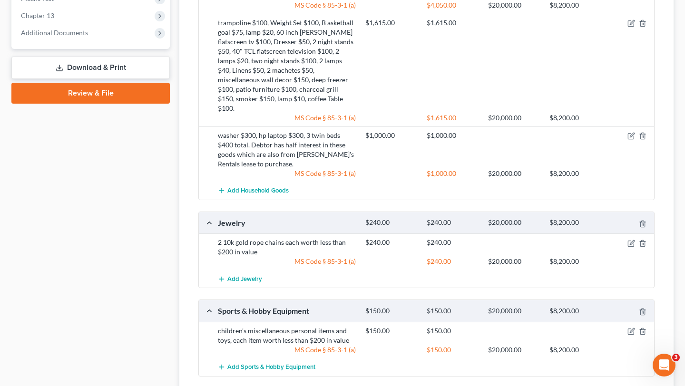
scroll to position [555, 0]
click at [630, 131] on icon "button" at bounding box center [632, 135] width 8 height 8
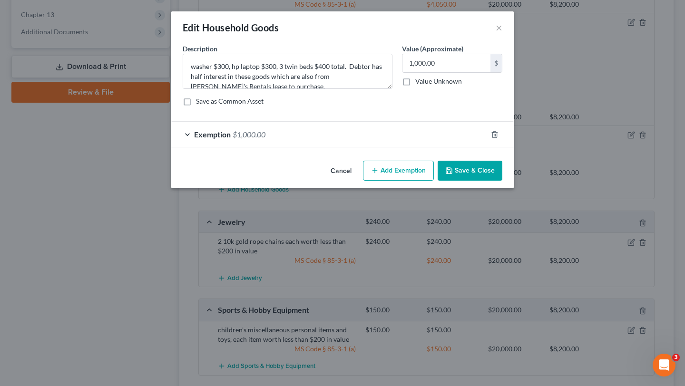
click at [324, 122] on div "Exemption $1,000.00" at bounding box center [329, 134] width 316 height 25
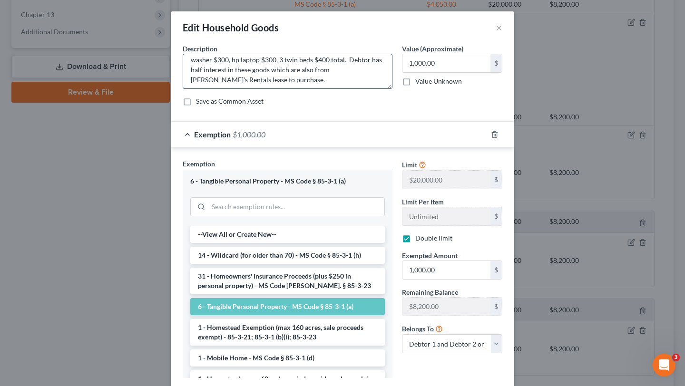
scroll to position [10, 0]
click at [247, 79] on textarea "washer $300, hp laptop $300, 3 twin beds $400 total. Debtor has half interest i…" at bounding box center [288, 71] width 210 height 35
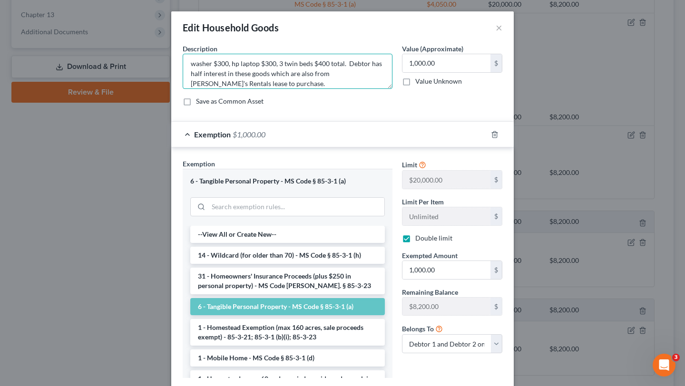
scroll to position [0, 0]
drag, startPoint x: 348, startPoint y: 57, endPoint x: 251, endPoint y: 77, distance: 99.1
click at [251, 77] on textarea "washer $300, hp laptop $300, 3 twin beds $400 total. Debtor has half interest i…" at bounding box center [288, 71] width 210 height 35
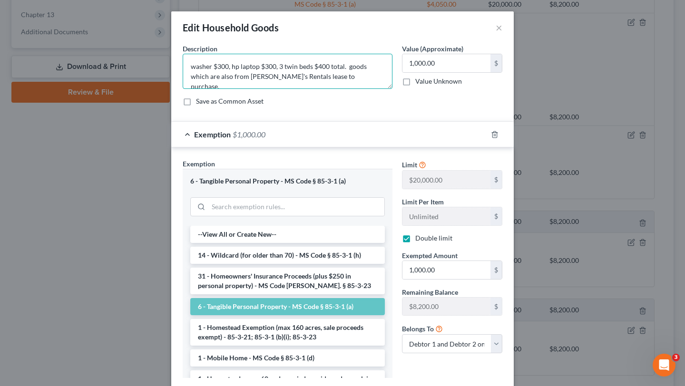
click at [385, 66] on textarea "washer $300, hp laptop $300, 3 twin beds $400 total. goods which are also from …" at bounding box center [288, 71] width 210 height 35
click at [267, 78] on textarea "washer $300, hp laptop $300, 3 twin beds $400 total. goods are also from Aaron'…" at bounding box center [288, 71] width 210 height 35
click at [345, 76] on textarea "washer $300, hp laptop $300, 3 twin beds $400 total. goods are also from Aaron'…" at bounding box center [288, 71] width 210 height 35
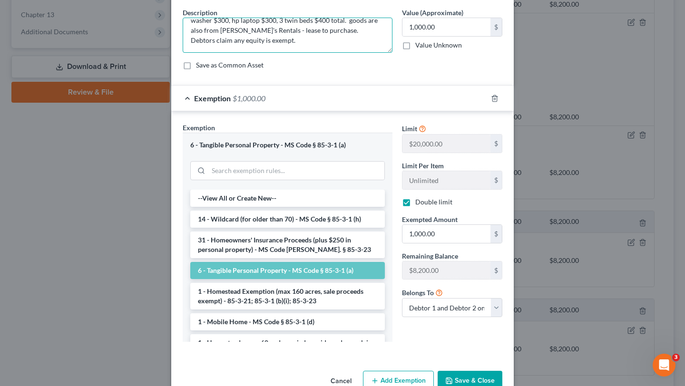
scroll to position [59, 0]
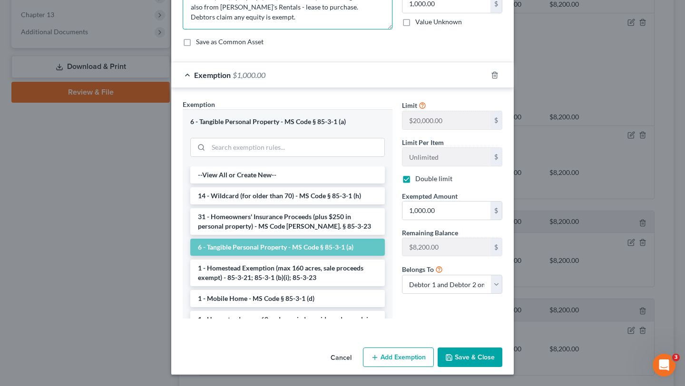
type textarea "washer $300, hp laptop $300, 3 twin beds $400 total. goods are also from Aaron'…"
click at [467, 359] on button "Save & Close" at bounding box center [470, 358] width 65 height 20
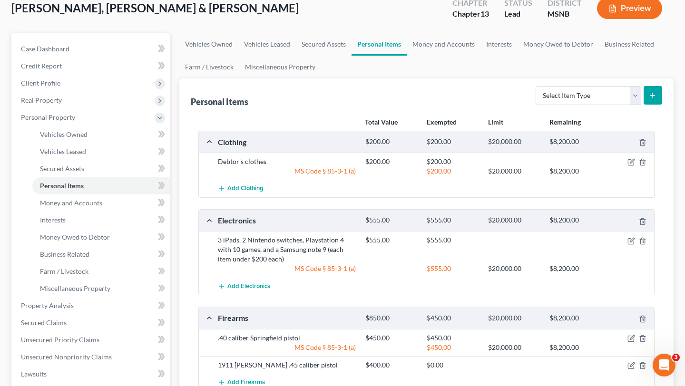
scroll to position [58, 0]
click at [630, 162] on icon "button" at bounding box center [632, 163] width 8 height 8
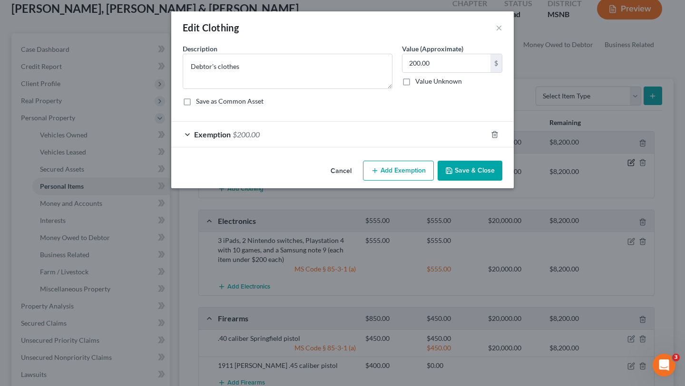
click at [630, 162] on div "Edit Clothing × An exemption set must first be selected from the Filing Informa…" at bounding box center [342, 193] width 685 height 386
click at [215, 63] on textarea "Debtor's clothes" at bounding box center [288, 71] width 210 height 35
type textarea "Debtors' clothes"
click at [416, 64] on input "200.00" at bounding box center [447, 63] width 88 height 18
type input "400"
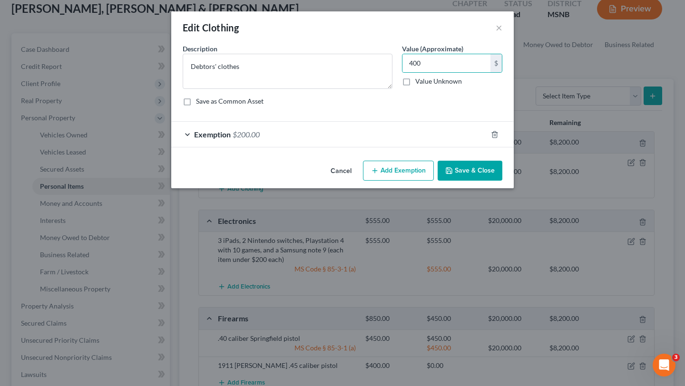
click at [203, 134] on span "Exemption" at bounding box center [212, 134] width 37 height 9
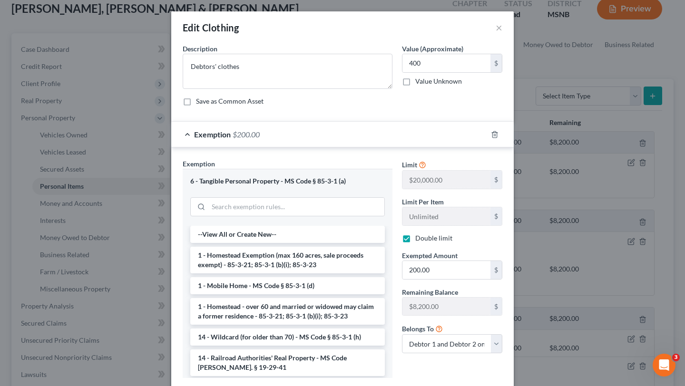
click at [203, 134] on span "Exemption" at bounding box center [212, 134] width 37 height 9
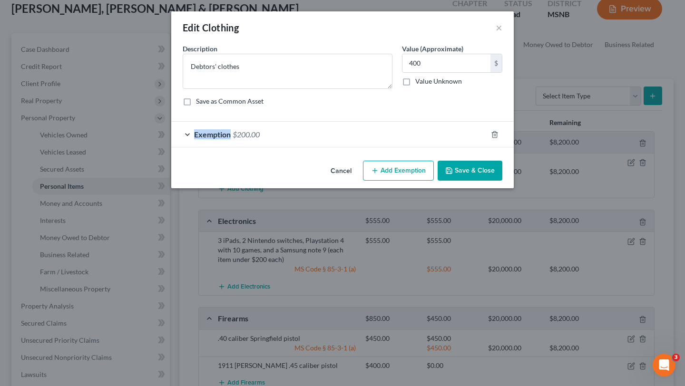
click at [213, 135] on span "Exemption" at bounding box center [212, 134] width 37 height 9
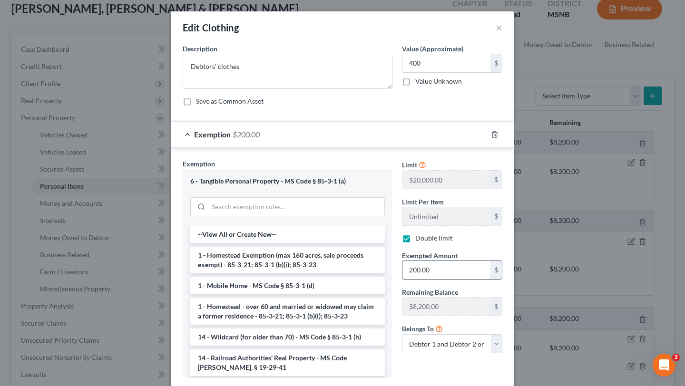
drag, startPoint x: 439, startPoint y: 273, endPoint x: 405, endPoint y: 268, distance: 34.1
click at [405, 268] on input "200.00" at bounding box center [447, 270] width 88 height 18
click at [429, 267] on input "200.00" at bounding box center [447, 270] width 88 height 18
click at [435, 270] on input "200.00" at bounding box center [447, 270] width 88 height 18
type input "2"
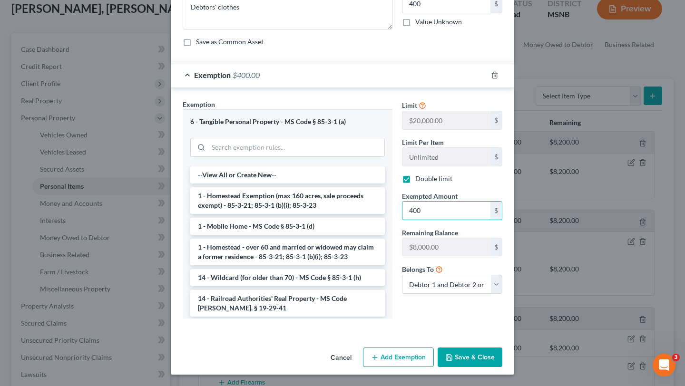
scroll to position [59, 0]
type input "400"
click at [464, 355] on button "Save & Close" at bounding box center [470, 358] width 65 height 20
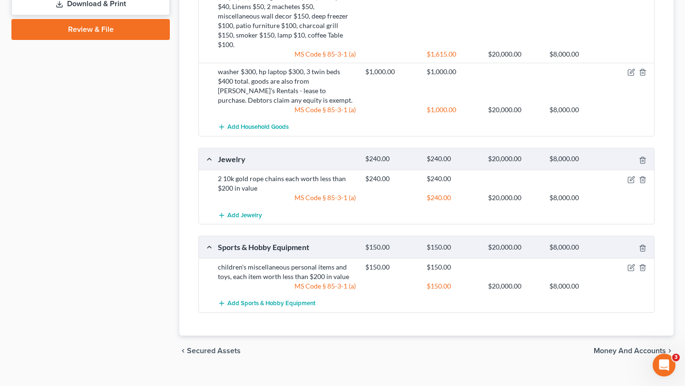
scroll to position [625, 0]
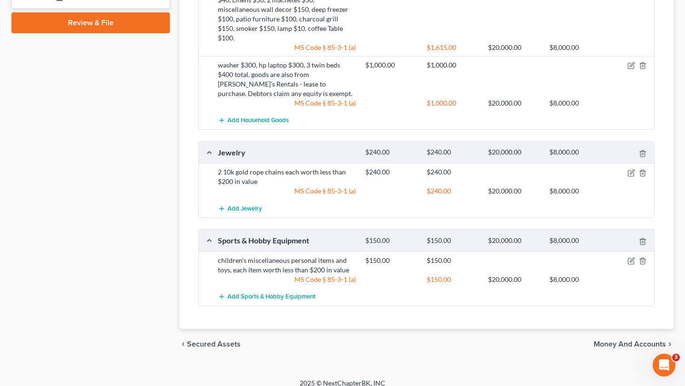
click at [458, 276] on div "children's miscellaneous personal items and toys, each item worth less than $20…" at bounding box center [426, 270] width 455 height 37
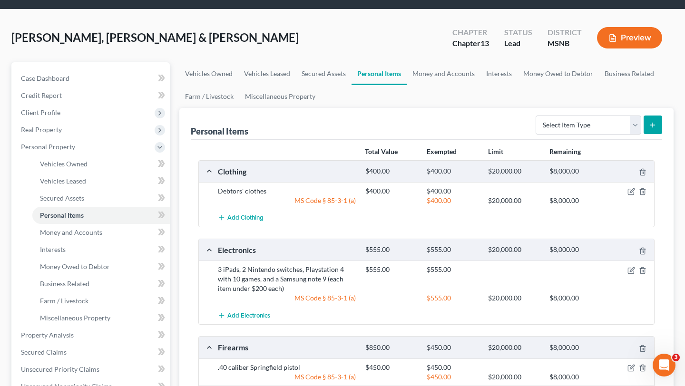
scroll to position [0, 0]
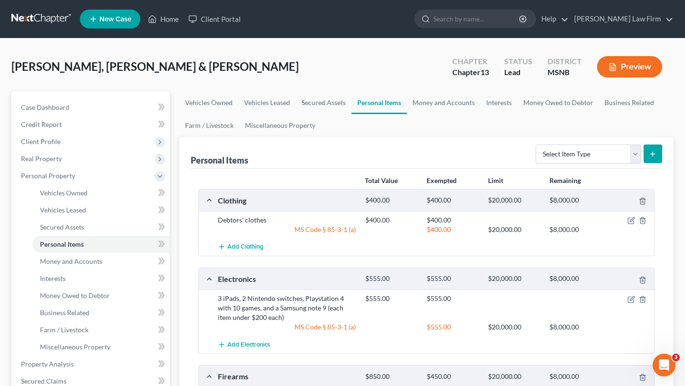
click at [653, 153] on line "submit" at bounding box center [653, 154] width 0 height 4
click at [620, 156] on select "Select Item Type Clothing Collectibles Of Value Electronics Firearms Household …" at bounding box center [589, 154] width 106 height 19
select select "electronics"
click at [656, 152] on icon "submit" at bounding box center [653, 154] width 8 height 8
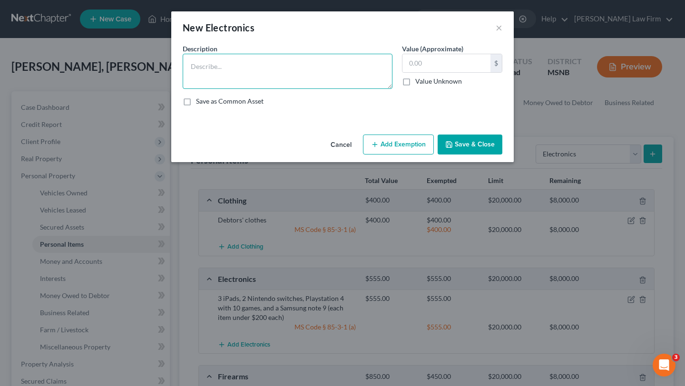
click at [306, 65] on textarea at bounding box center [288, 71] width 210 height 35
type textarea "2 mobile phones"
type input "350"
click at [280, 68] on textarea "2 mobile phones" at bounding box center [288, 71] width 210 height 35
type textarea "2 mobile phones, each under $200 value each"
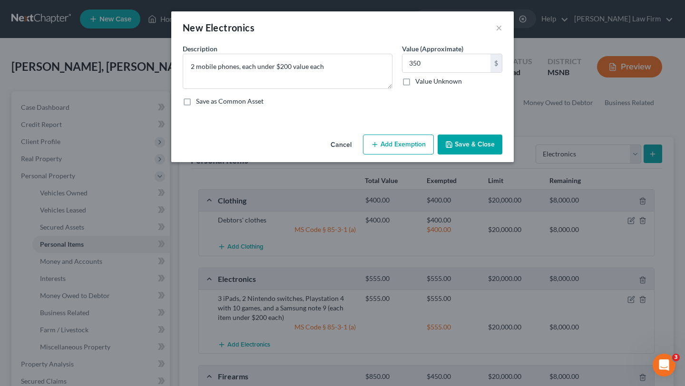
click at [401, 144] on button "Add Exemption" at bounding box center [398, 145] width 71 height 20
select select "2"
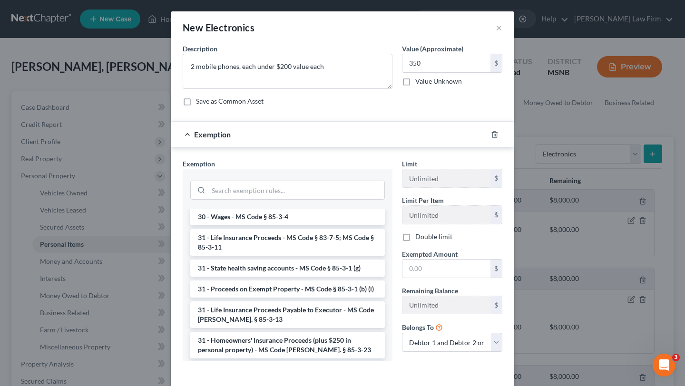
scroll to position [761, 0]
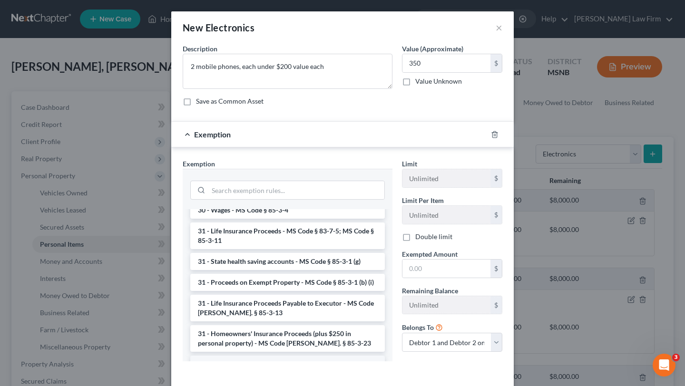
click at [252, 356] on li "6 - Tangible Personal Property - MS Code § 85-3-1 (a)" at bounding box center [287, 364] width 195 height 17
checkbox input "true"
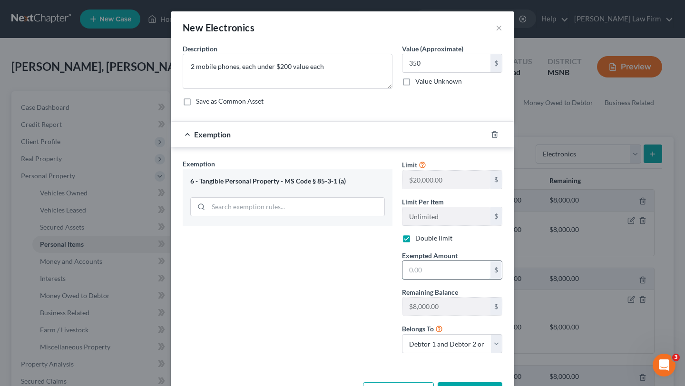
click at [445, 272] on input "text" at bounding box center [447, 270] width 88 height 18
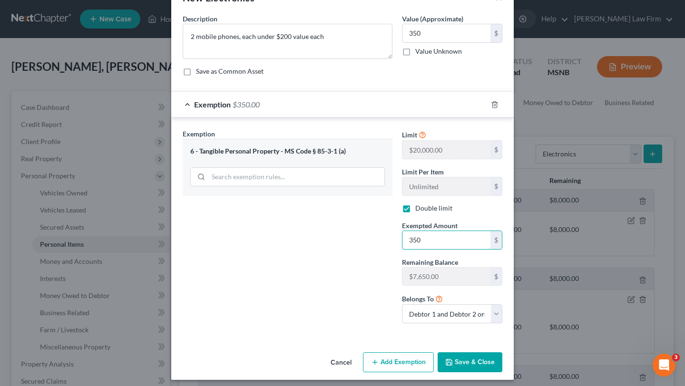
scroll to position [35, 0]
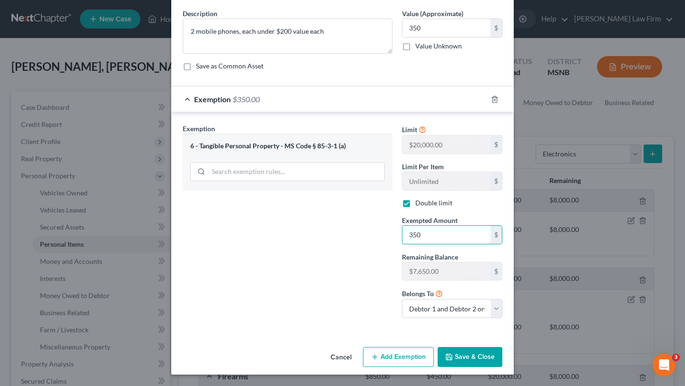
type input "350"
click at [465, 355] on button "Save & Close" at bounding box center [470, 357] width 65 height 20
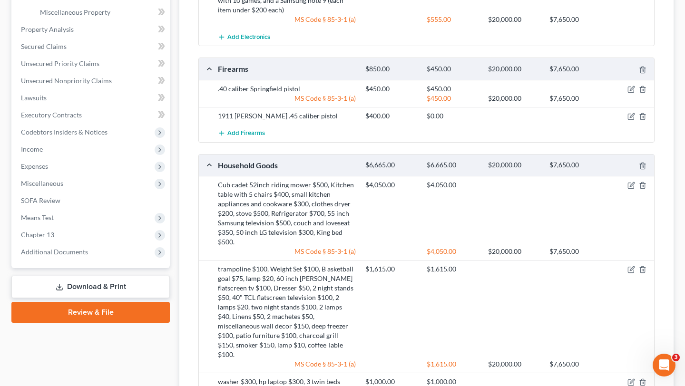
scroll to position [342, 0]
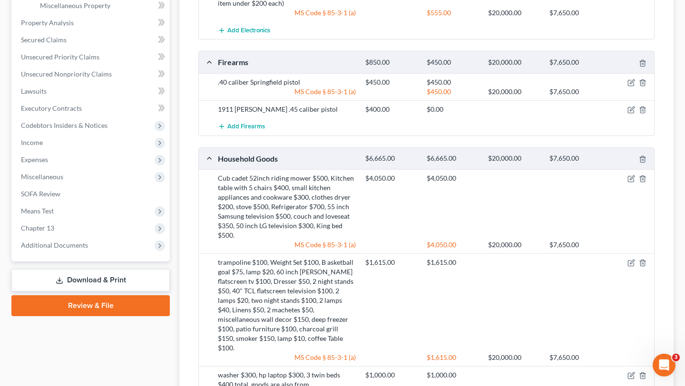
click at [71, 276] on link "Download & Print" at bounding box center [90, 280] width 158 height 22
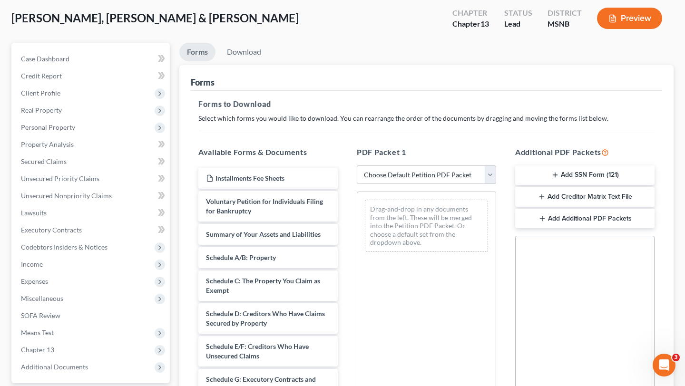
scroll to position [24, 0]
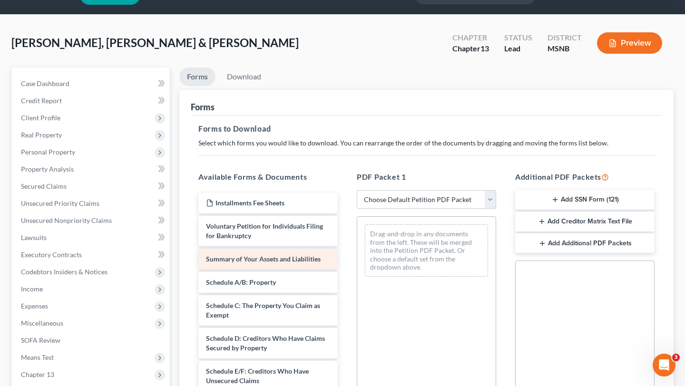
click at [255, 259] on span "Summary of Your Assets and Liabilities" at bounding box center [263, 259] width 115 height 8
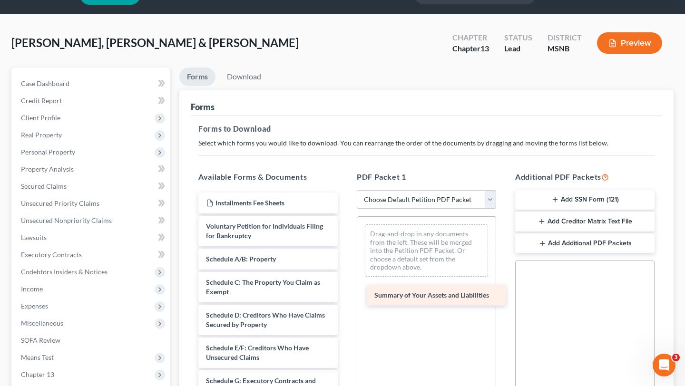
drag, startPoint x: 255, startPoint y: 259, endPoint x: 424, endPoint y: 295, distance: 172.3
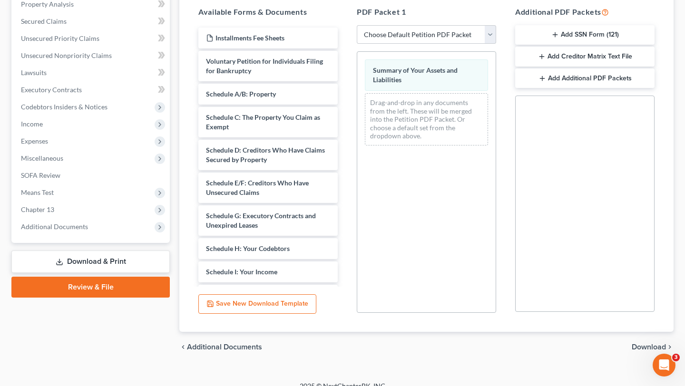
scroll to position [201, 0]
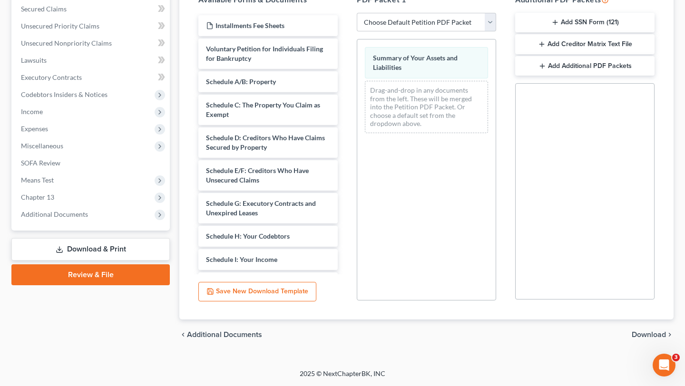
click at [645, 336] on span "Download" at bounding box center [649, 335] width 34 height 8
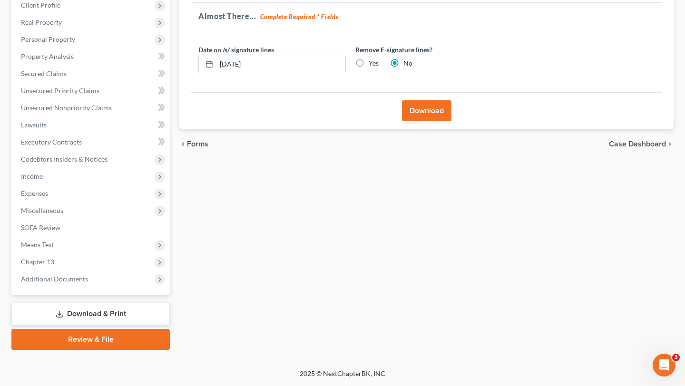
scroll to position [137, 0]
click at [426, 113] on button "Download" at bounding box center [426, 110] width 49 height 21
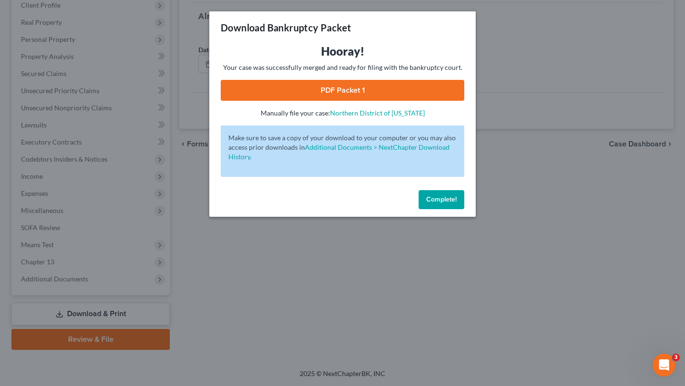
click at [414, 93] on link "PDF Packet 1" at bounding box center [343, 90] width 244 height 21
click at [446, 255] on div "Download Bankruptcy Packet Hooray! Your case was successfully merged and ready …" at bounding box center [342, 193] width 685 height 386
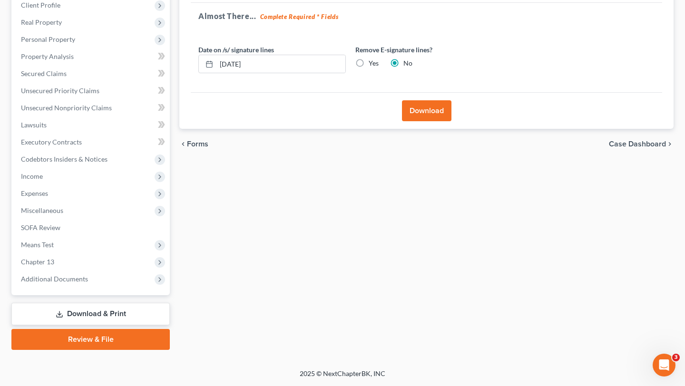
click at [196, 144] on span "Forms" at bounding box center [197, 144] width 21 height 8
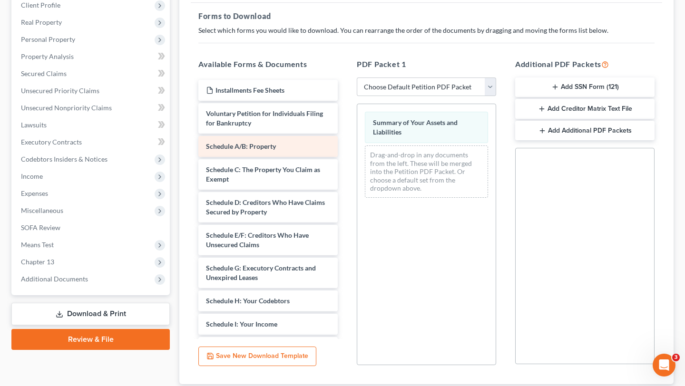
click at [237, 148] on span "Schedule A/B: Property" at bounding box center [241, 146] width 70 height 8
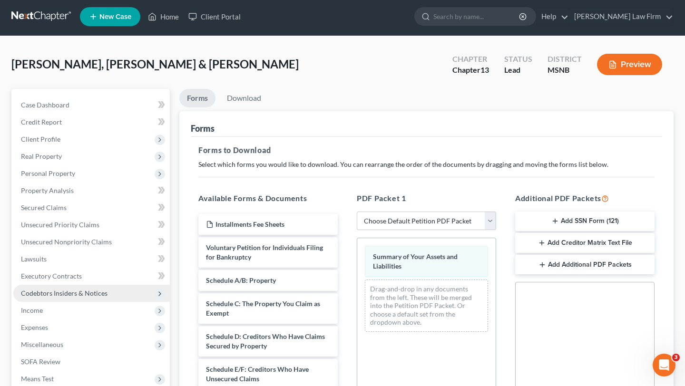
scroll to position [0, 0]
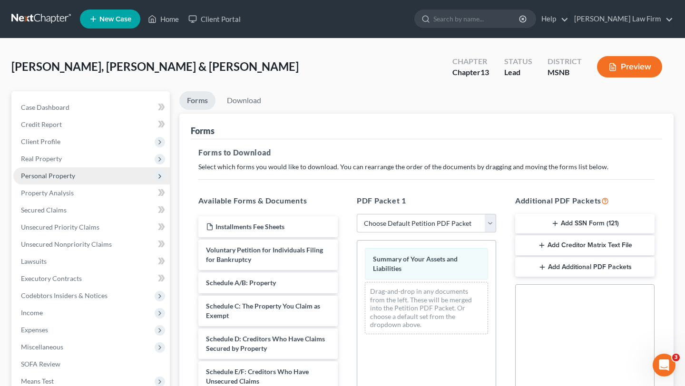
click at [51, 176] on span "Personal Property" at bounding box center [48, 176] width 54 height 8
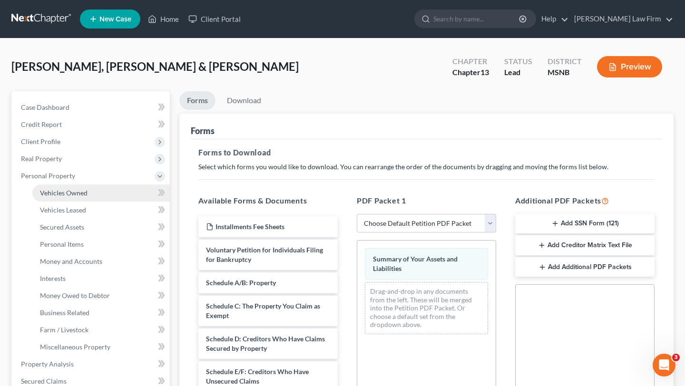
click at [59, 195] on span "Vehicles Owned" at bounding box center [64, 193] width 48 height 8
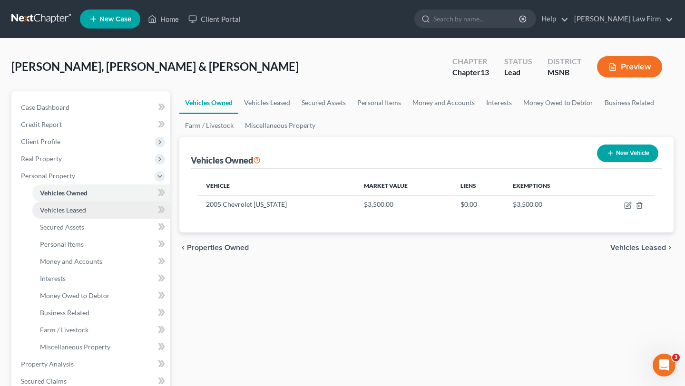
click at [57, 212] on span "Vehicles Leased" at bounding box center [63, 210] width 46 height 8
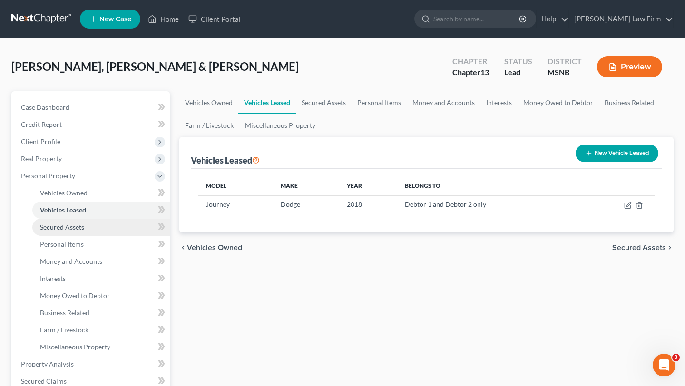
click at [58, 230] on span "Secured Assets" at bounding box center [62, 227] width 44 height 8
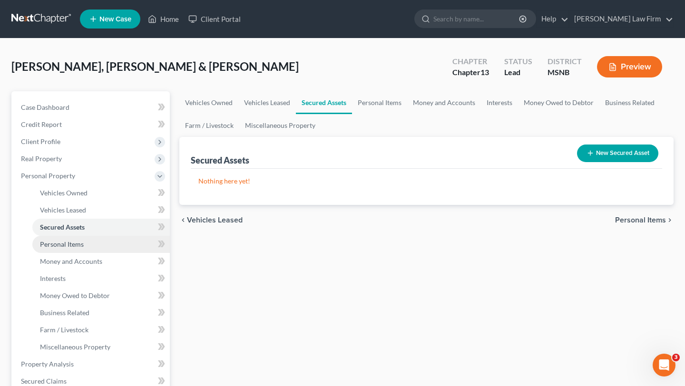
click at [55, 247] on span "Personal Items" at bounding box center [62, 244] width 44 height 8
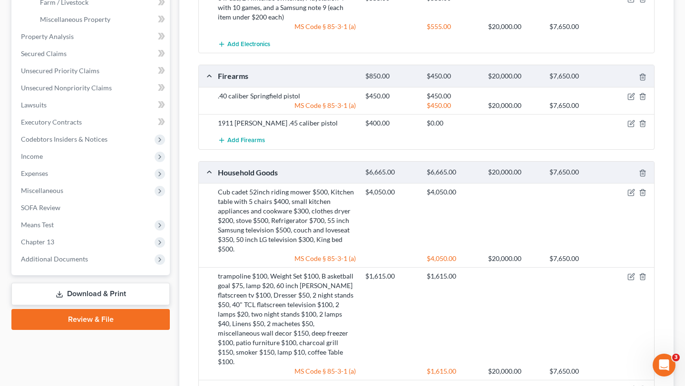
scroll to position [331, 0]
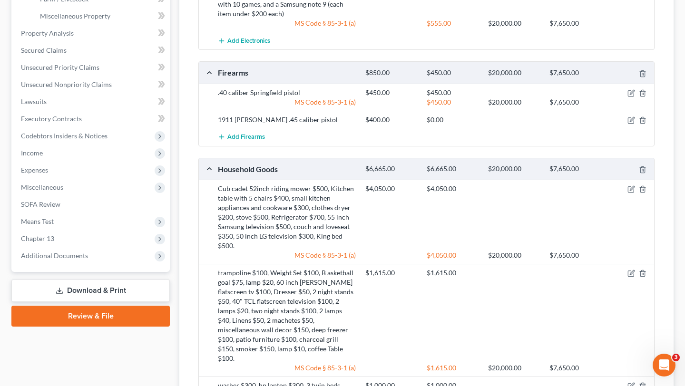
click at [72, 292] on link "Download & Print" at bounding box center [90, 291] width 158 height 22
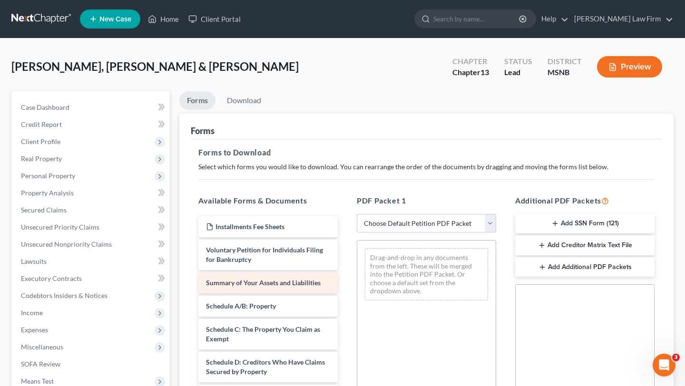
click at [252, 283] on span "Summary of Your Assets and Liabilities" at bounding box center [263, 283] width 115 height 8
click at [253, 282] on span "Summary of Your Assets and Liabilities" at bounding box center [263, 283] width 115 height 8
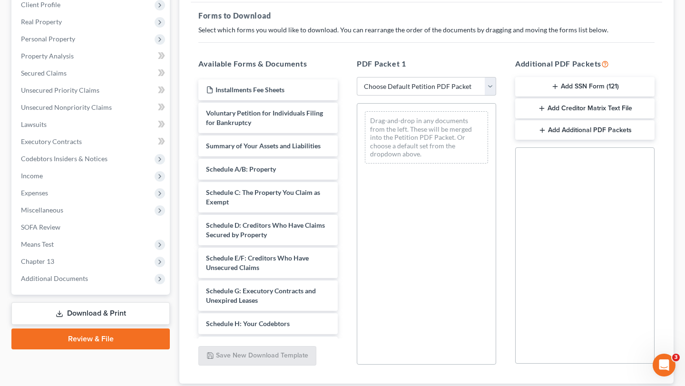
scroll to position [138, 0]
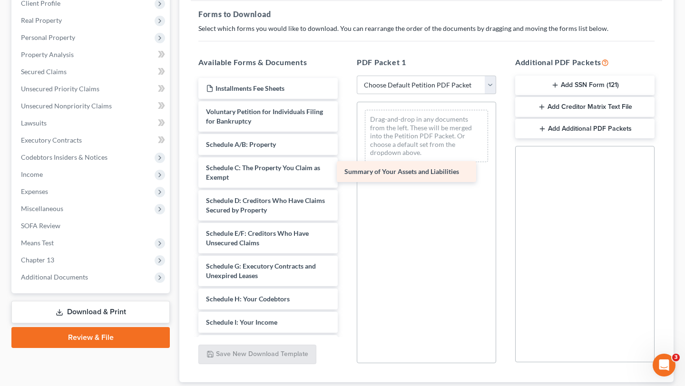
drag, startPoint x: 287, startPoint y: 143, endPoint x: 427, endPoint y: 171, distance: 142.7
click at [345, 171] on div "Summary of Your Assets and Liabilities Installments Fee Sheets Voluntary Petiti…" at bounding box center [268, 318] width 155 height 480
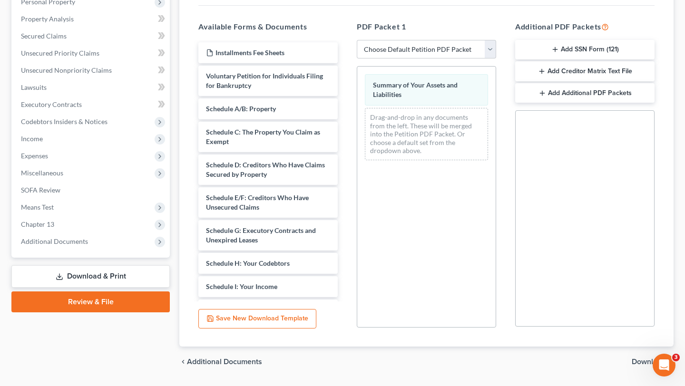
scroll to position [201, 0]
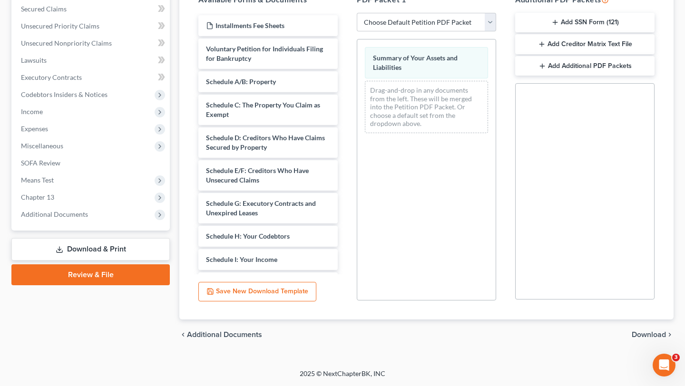
click at [653, 332] on span "Download" at bounding box center [649, 335] width 34 height 8
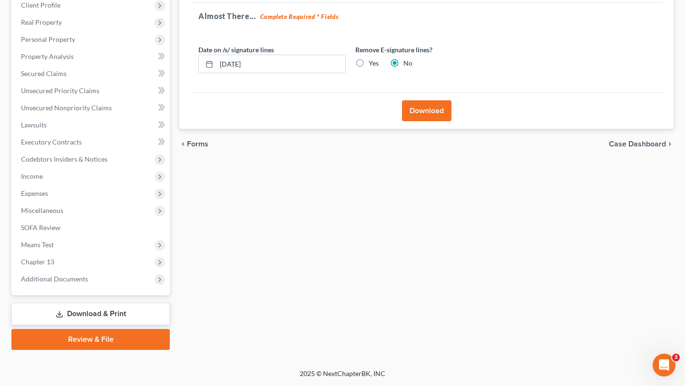
scroll to position [137, 0]
click at [424, 109] on button "Download" at bounding box center [426, 110] width 49 height 21
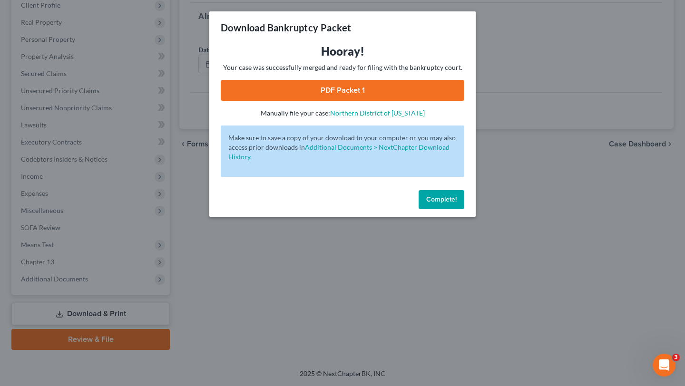
click at [402, 100] on link "PDF Packet 1" at bounding box center [343, 90] width 244 height 21
click at [0, 0] on div "Download Bankruptcy Packet Hooray! Your case was successfully merged and ready …" at bounding box center [342, 193] width 685 height 386
